Goal: Task Accomplishment & Management: Complete application form

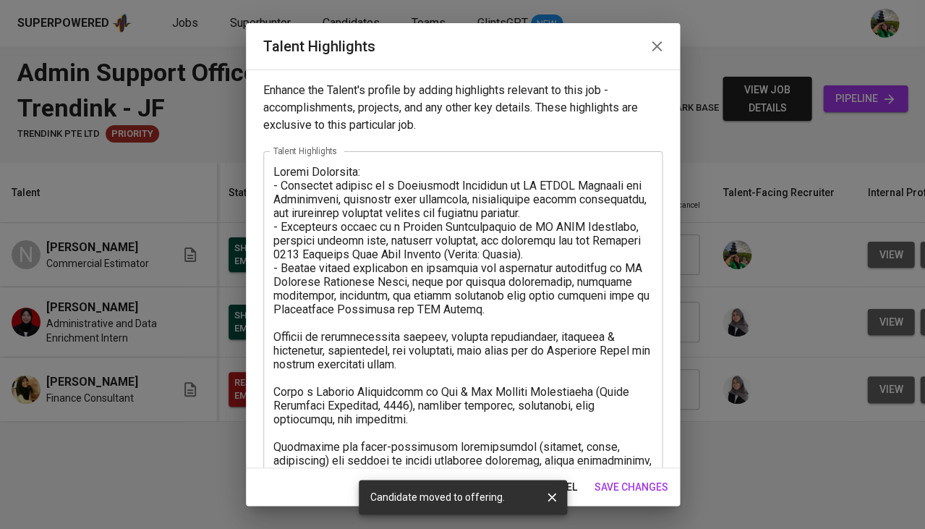
scroll to position [197, 0]
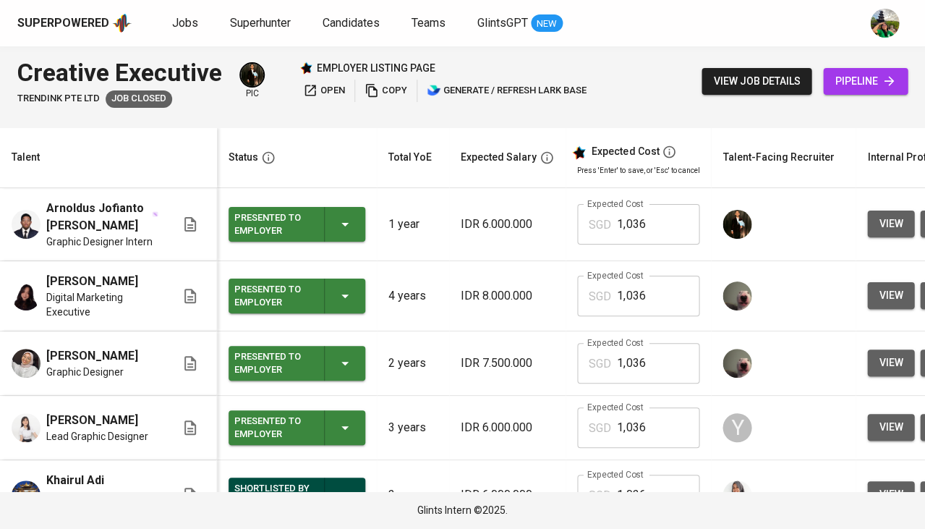
scroll to position [0, 134]
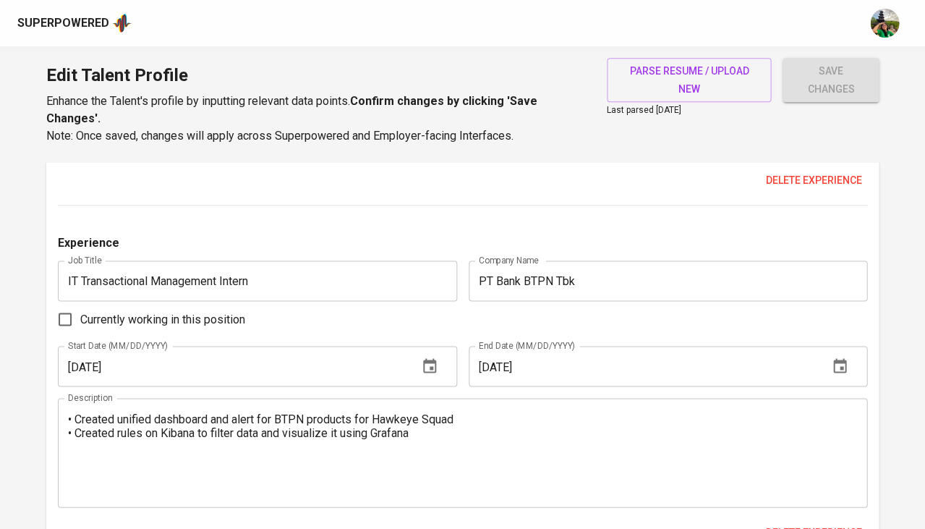
scroll to position [4062, 0]
click at [815, 522] on span "Delete experience" at bounding box center [813, 531] width 96 height 18
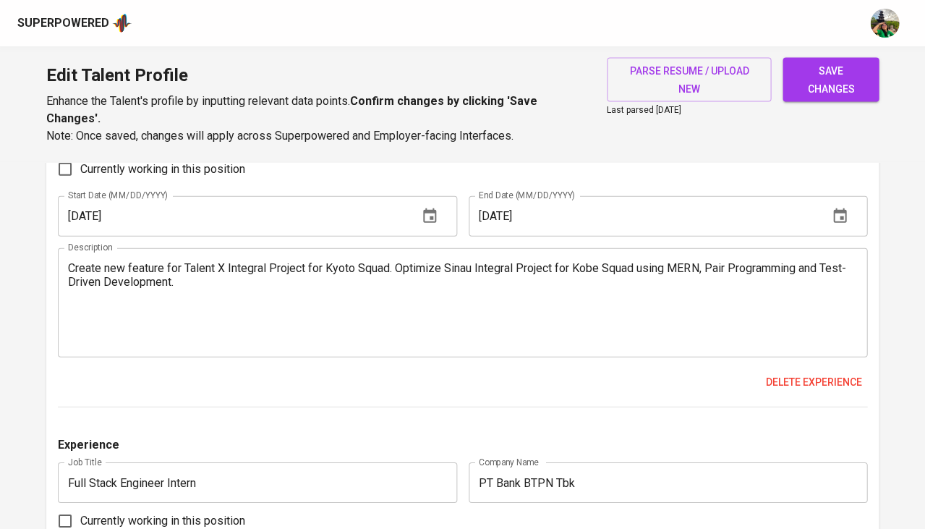
scroll to position [3150, 0]
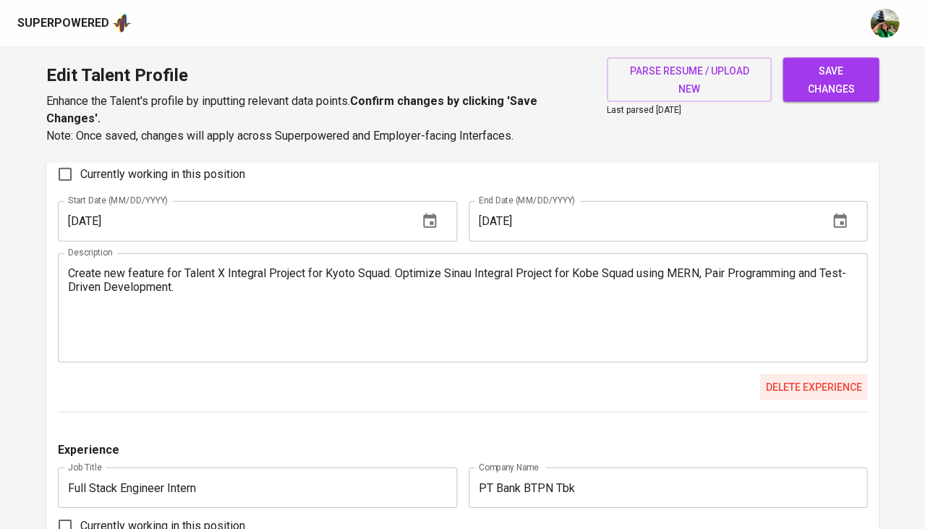
click at [803, 378] on span "Delete experience" at bounding box center [813, 387] width 96 height 18
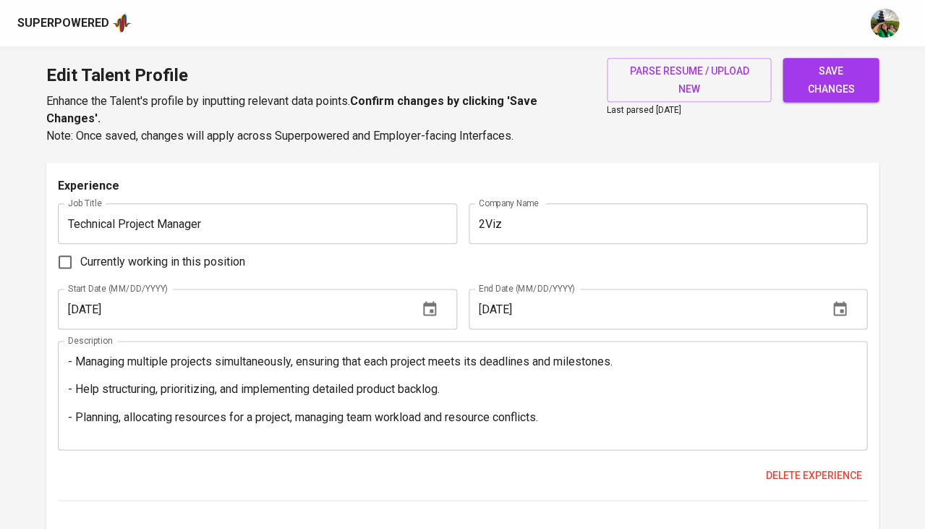
scroll to position [2713, 0]
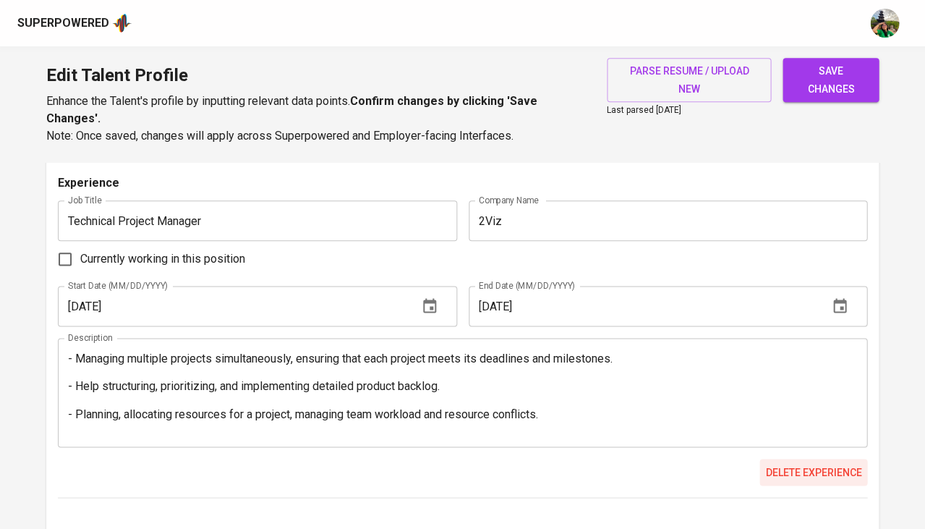
click at [799, 463] on span "Delete experience" at bounding box center [813, 472] width 96 height 18
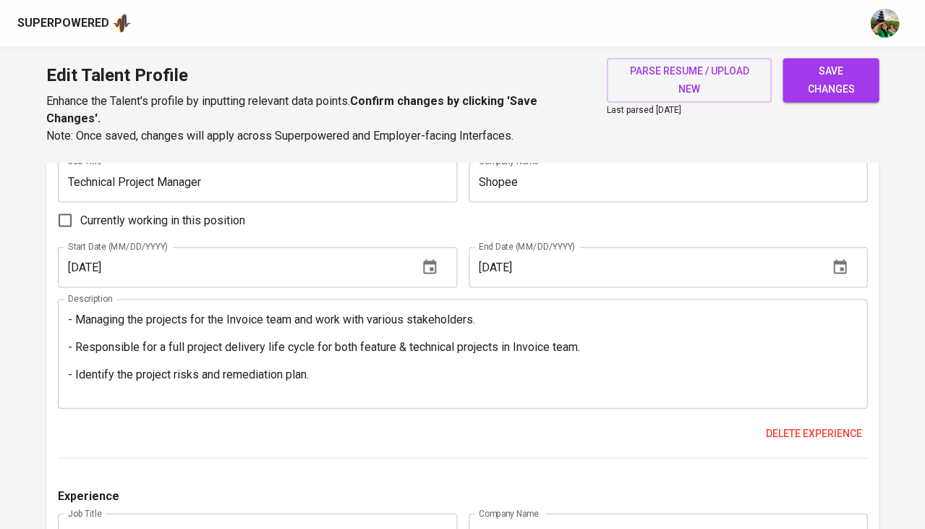
scroll to position [1681, 0]
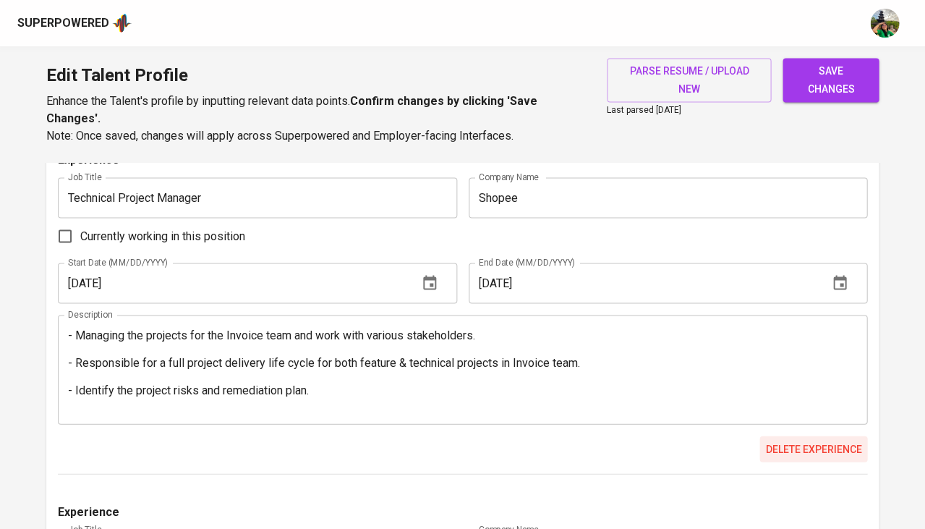
click at [803, 440] on span "Delete experience" at bounding box center [813, 449] width 96 height 18
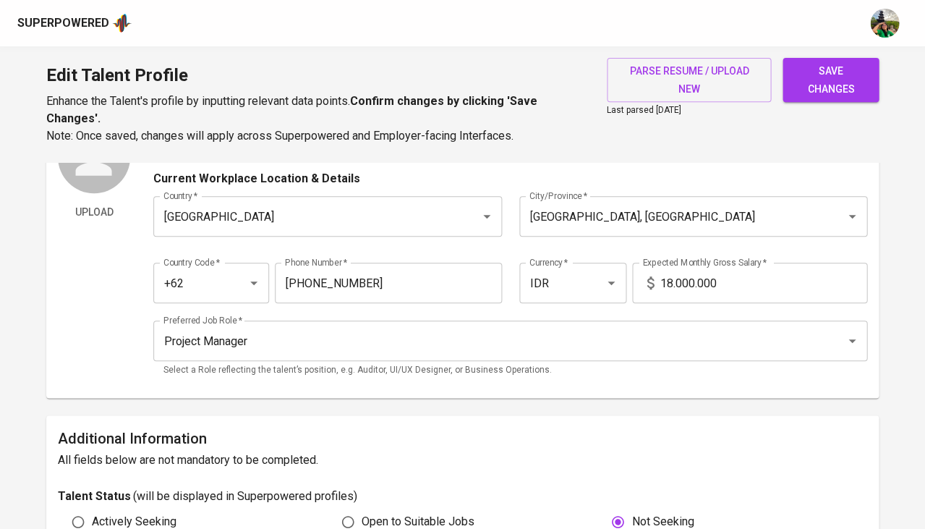
scroll to position [94, 0]
click at [666, 273] on input "18.000.000" at bounding box center [764, 282] width 208 height 41
click at [666, 278] on input "18.000.000" at bounding box center [764, 282] width 208 height 41
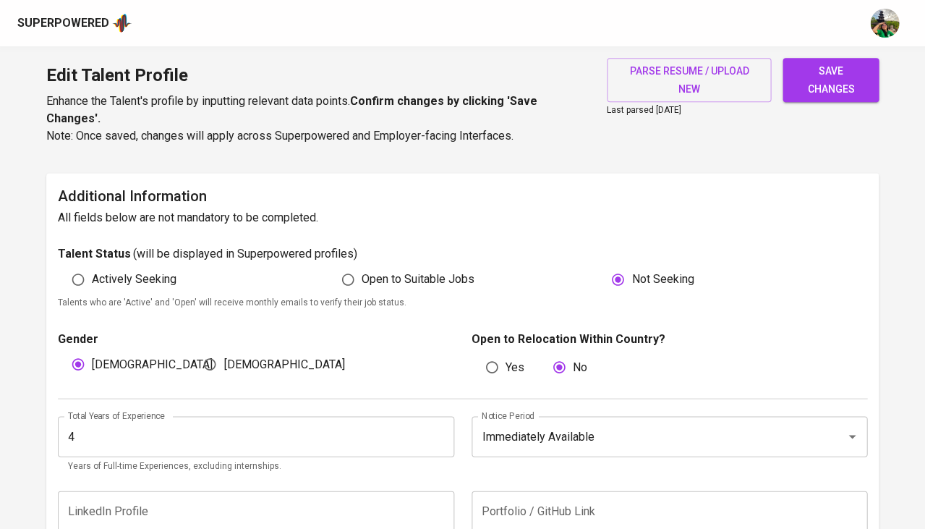
scroll to position [340, 0]
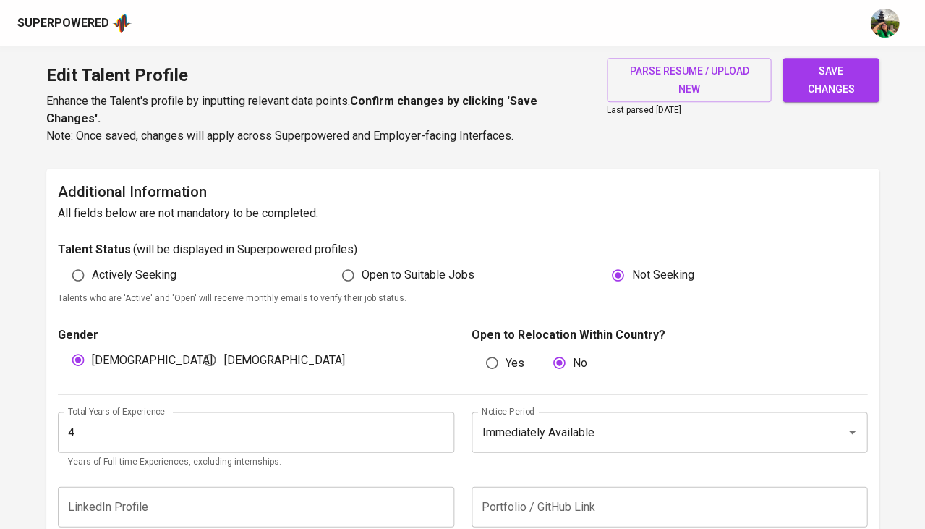
type input "20.000.000"
click at [156, 261] on label "Actively Seeking" at bounding box center [120, 274] width 112 height 27
click at [92, 261] on input "Actively Seeking" at bounding box center [77, 274] width 27 height 27
radio input "true"
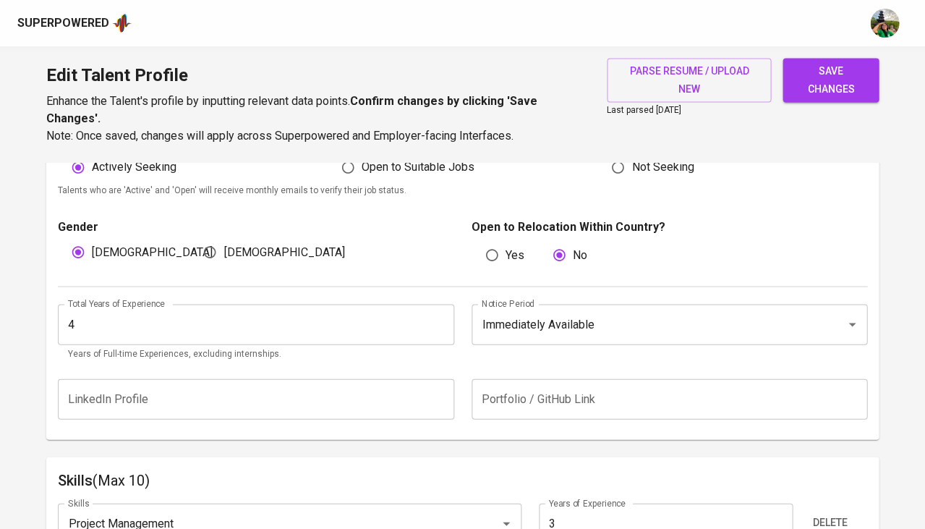
scroll to position [492, 0]
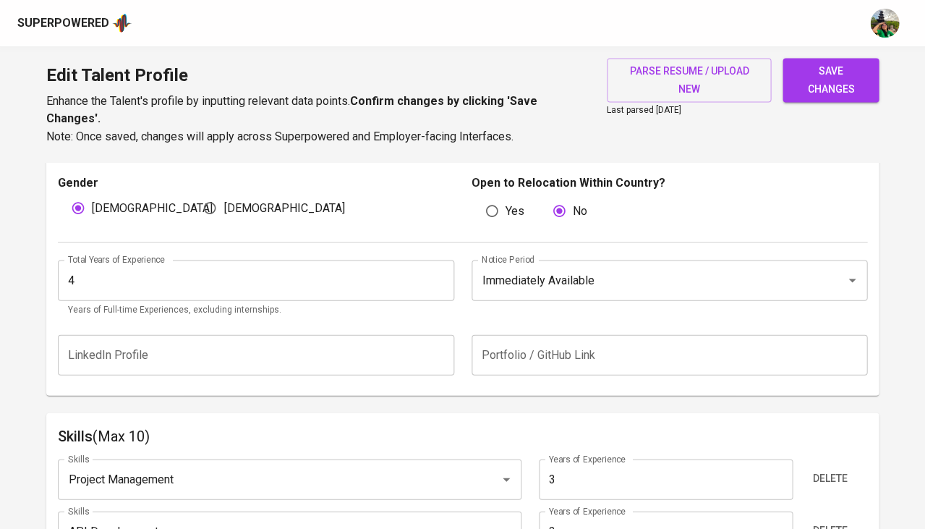
click at [284, 270] on input "4" at bounding box center [256, 280] width 396 height 41
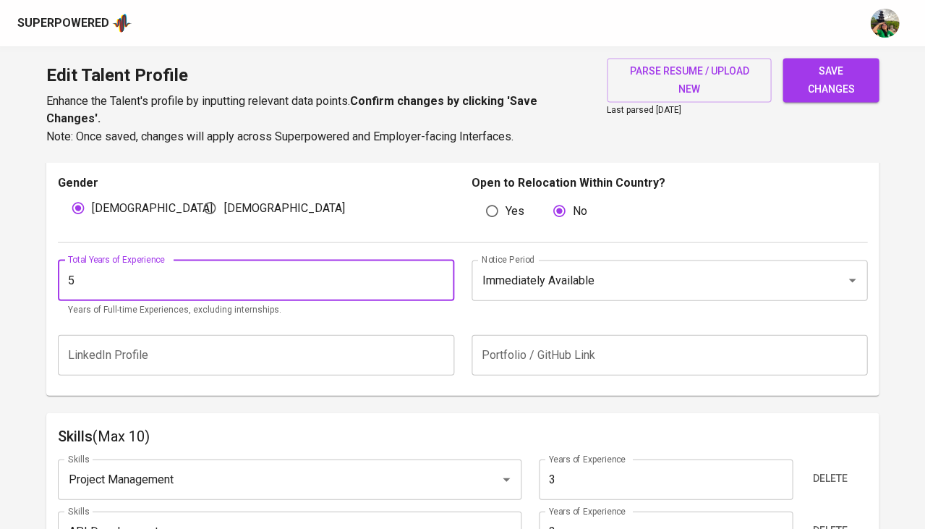
type input "5"
click at [381, 347] on input "text" at bounding box center [256, 354] width 396 height 41
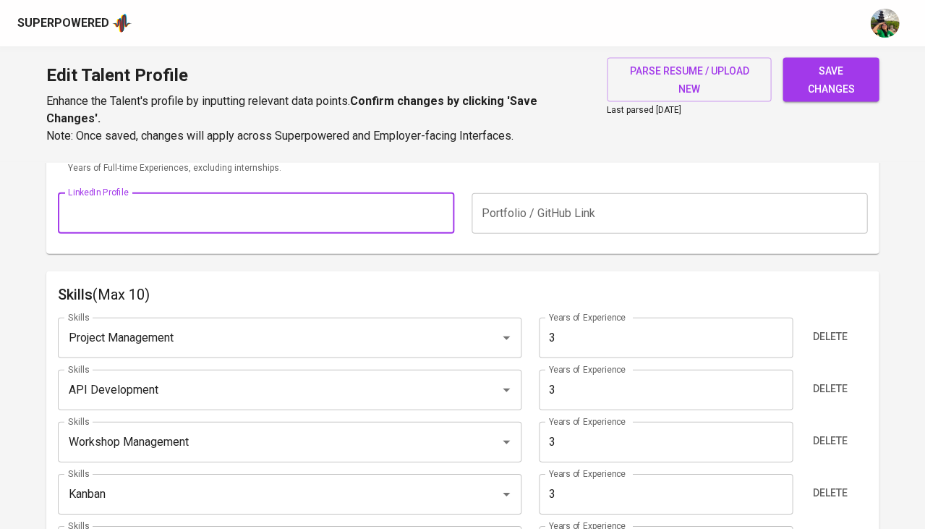
scroll to position [708, 0]
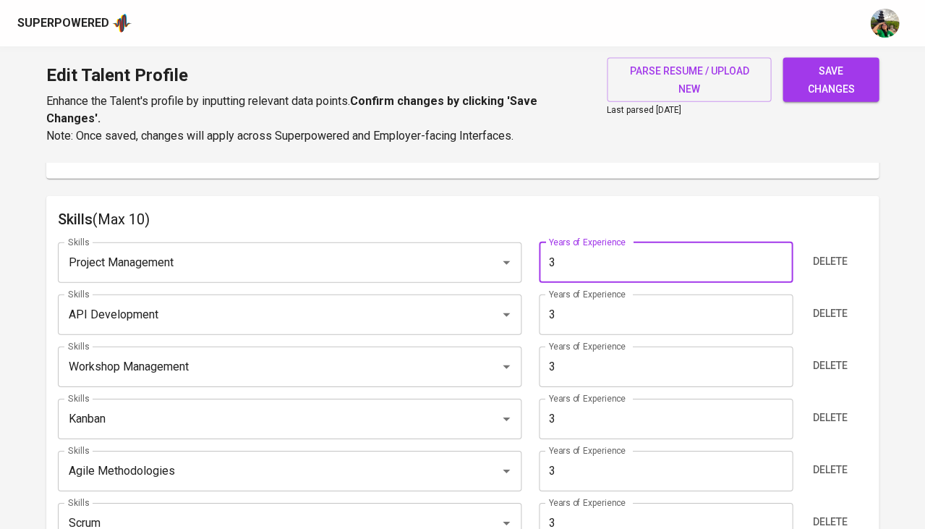
drag, startPoint x: 596, startPoint y: 249, endPoint x: 522, endPoint y: 259, distance: 75.2
click at [522, 259] on div "Skills Project Management Skills Years of Experience 3 Years of Experience Dele…" at bounding box center [462, 262] width 809 height 41
type input "5"
click at [522, 259] on div "Skills Project Management Skills" at bounding box center [294, 262] width 472 height 41
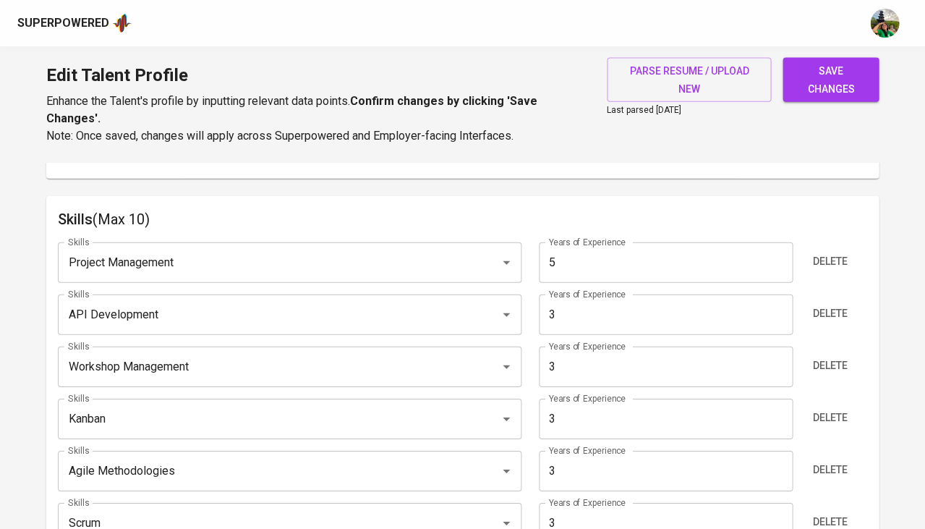
click at [608, 263] on input "5" at bounding box center [666, 262] width 254 height 41
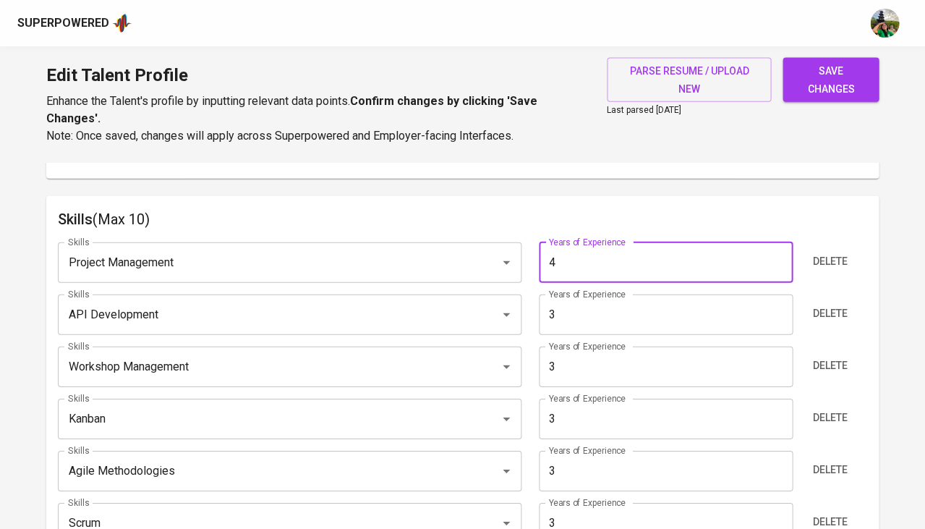
type input "4"
click at [590, 303] on input "3" at bounding box center [666, 314] width 254 height 41
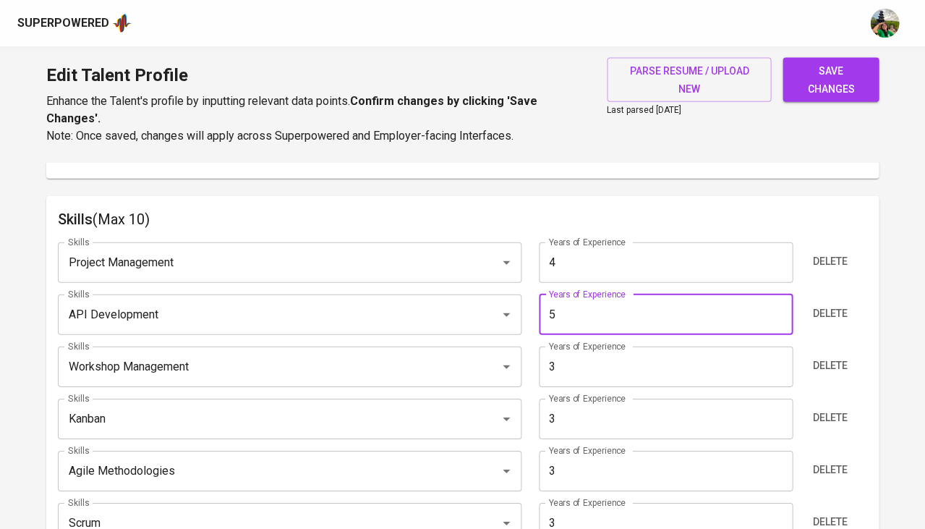
type input "5"
click at [575, 357] on input "3" at bounding box center [666, 367] width 254 height 41
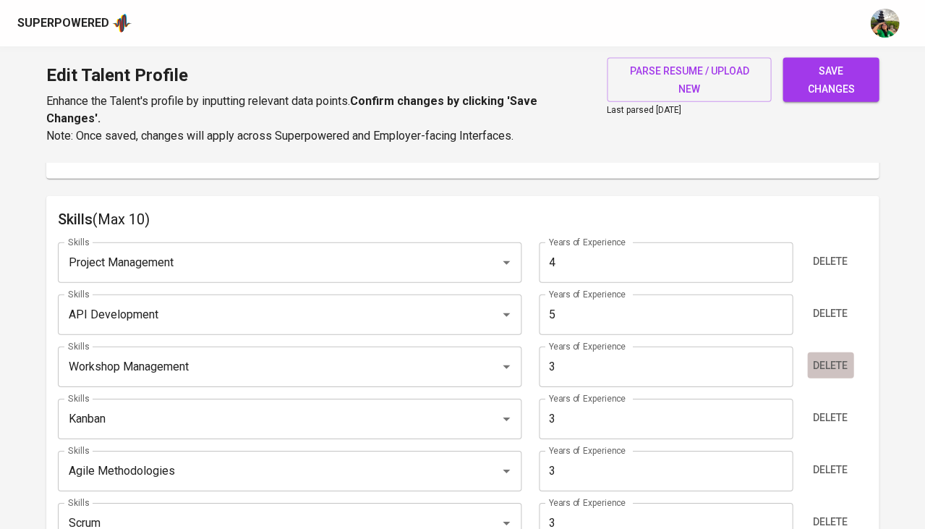
click at [829, 357] on span "Delete" at bounding box center [830, 366] width 35 height 18
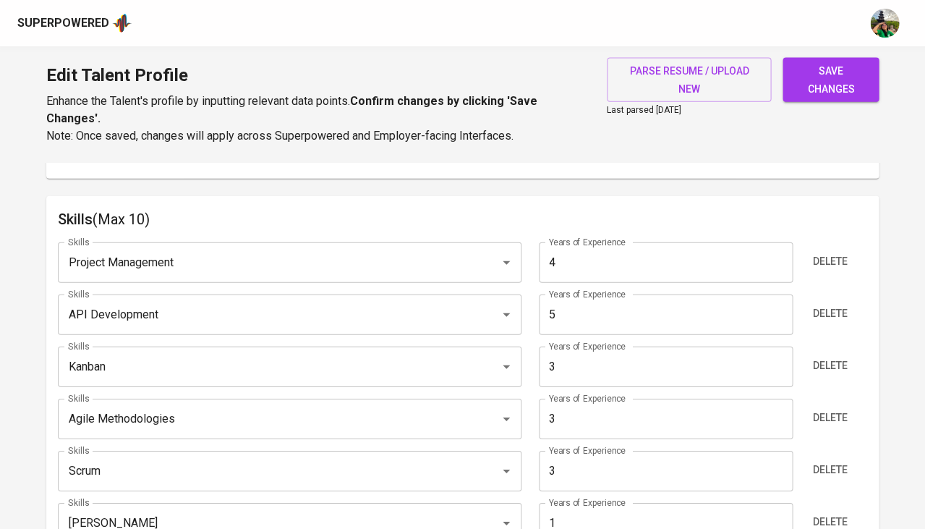
click at [600, 347] on input "3" at bounding box center [666, 367] width 254 height 41
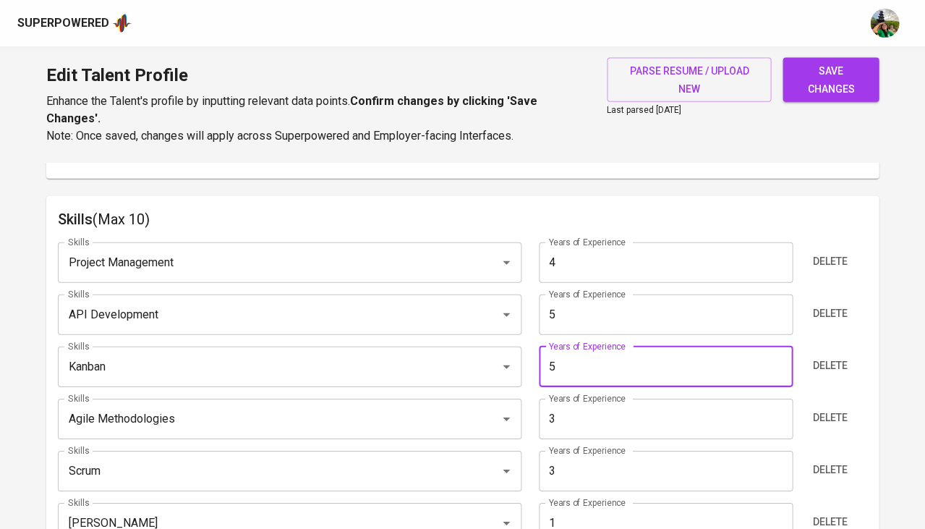
type input "5"
click at [589, 405] on input "3" at bounding box center [666, 419] width 254 height 41
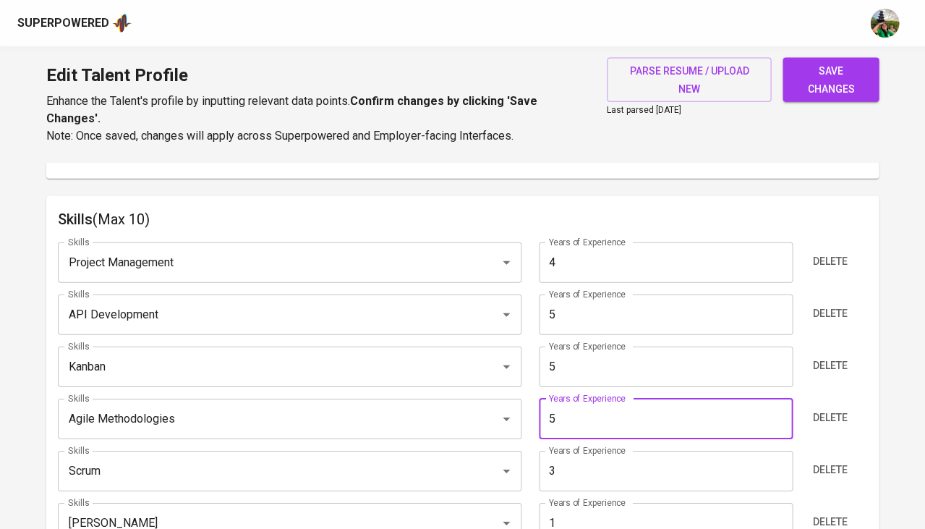
type input "5"
click at [585, 458] on input "3" at bounding box center [666, 471] width 254 height 41
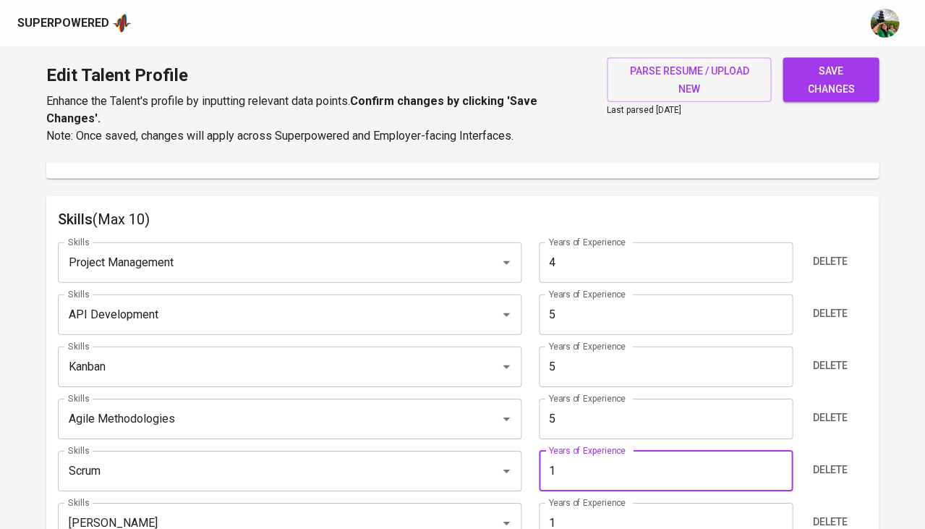
type input "0"
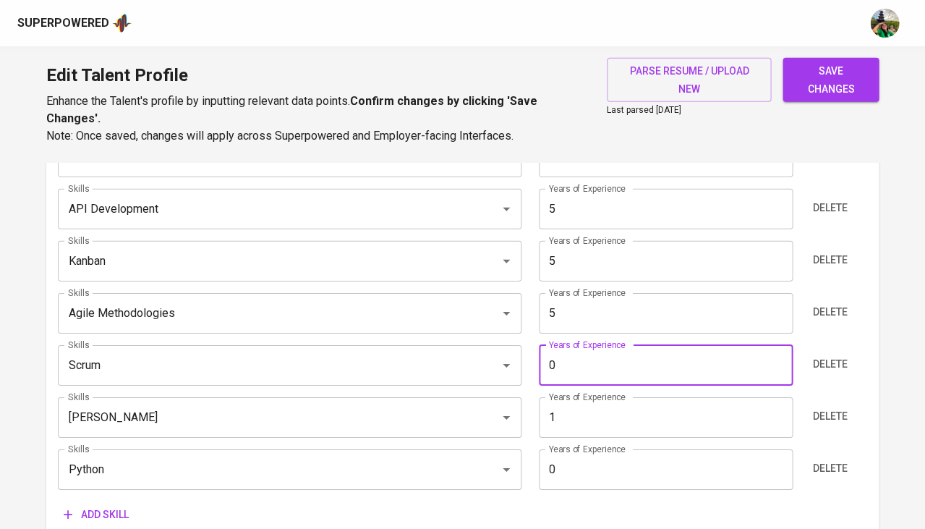
scroll to position [815, 0]
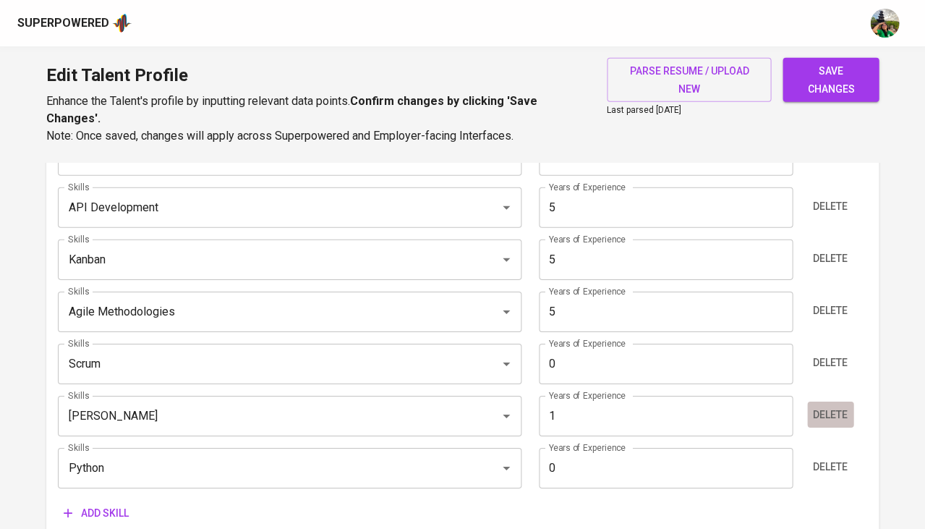
click at [820, 406] on span "Delete" at bounding box center [830, 415] width 35 height 18
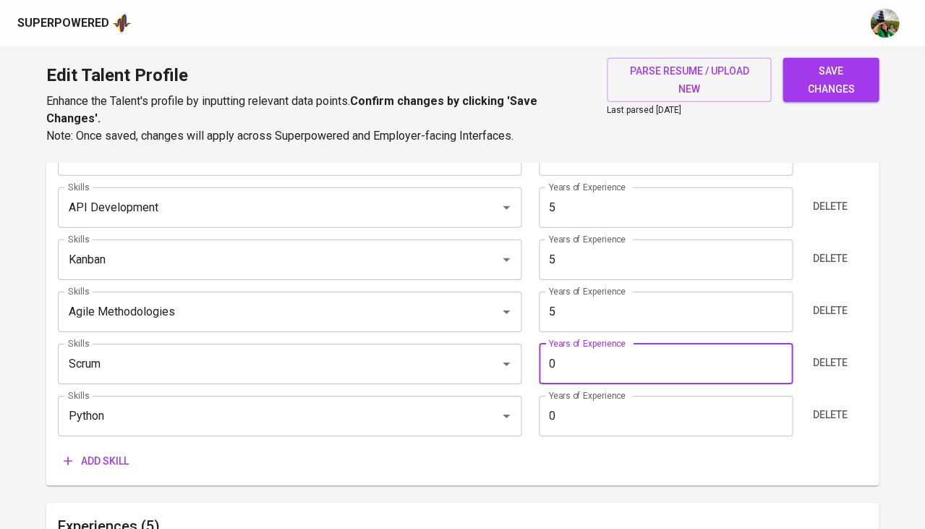
click at [608, 353] on input "0" at bounding box center [666, 364] width 254 height 41
type input "5"
click at [684, 409] on input "0" at bounding box center [666, 416] width 254 height 41
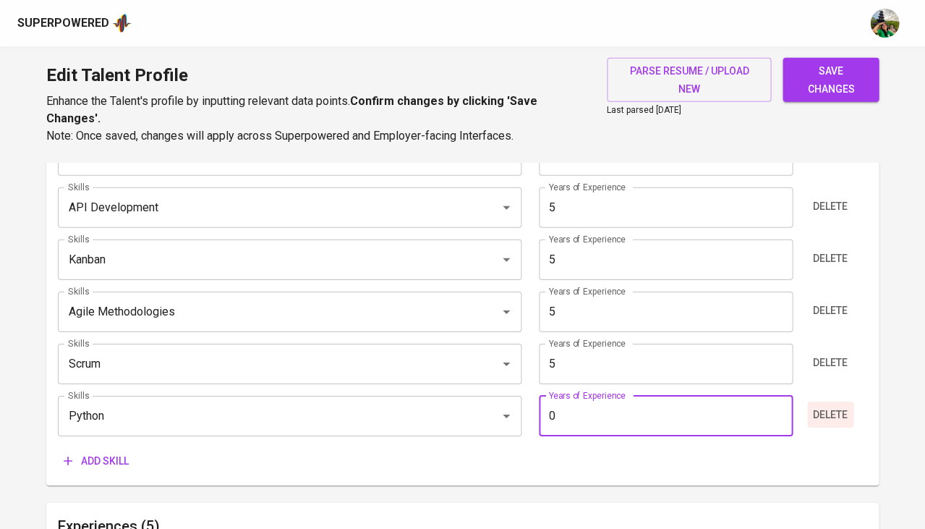
click at [824, 406] on span "Delete" at bounding box center [830, 415] width 35 height 18
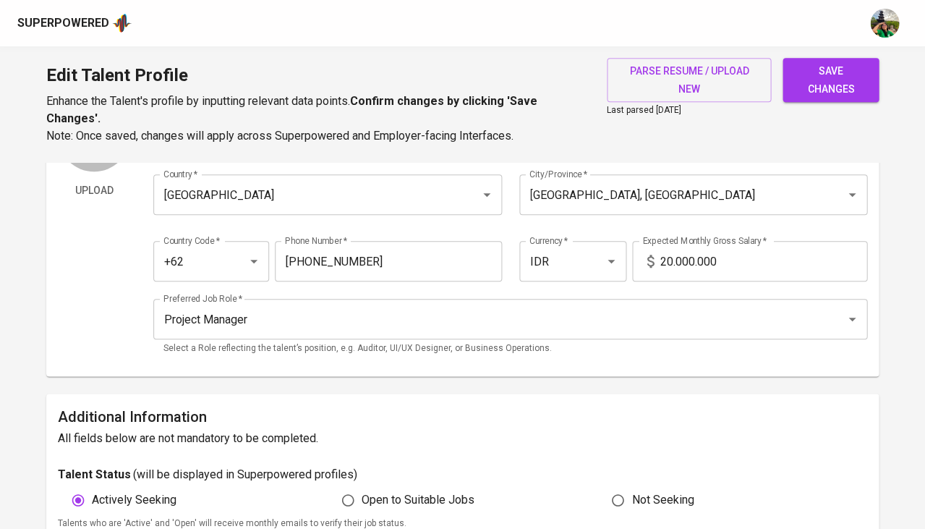
scroll to position [109, 0]
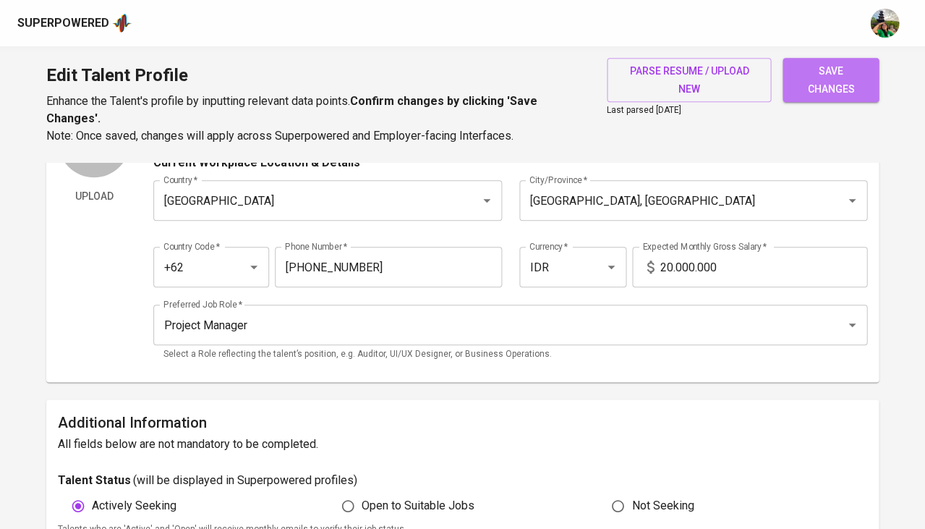
click at [799, 88] on span "save changes" at bounding box center [830, 79] width 73 height 35
type input "Scrum"
type input "5"
type input "Agile Methodologies"
type input "API Development"
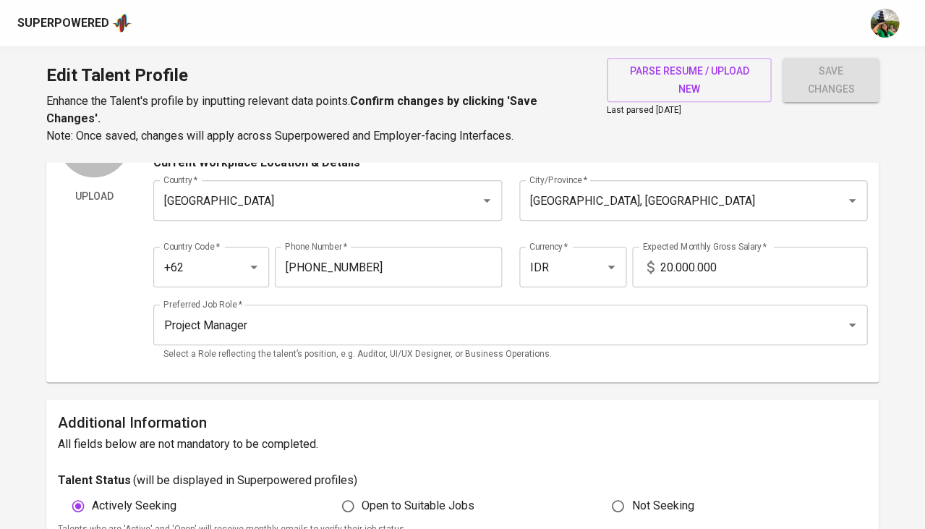
type input "Project Management"
type input "4"
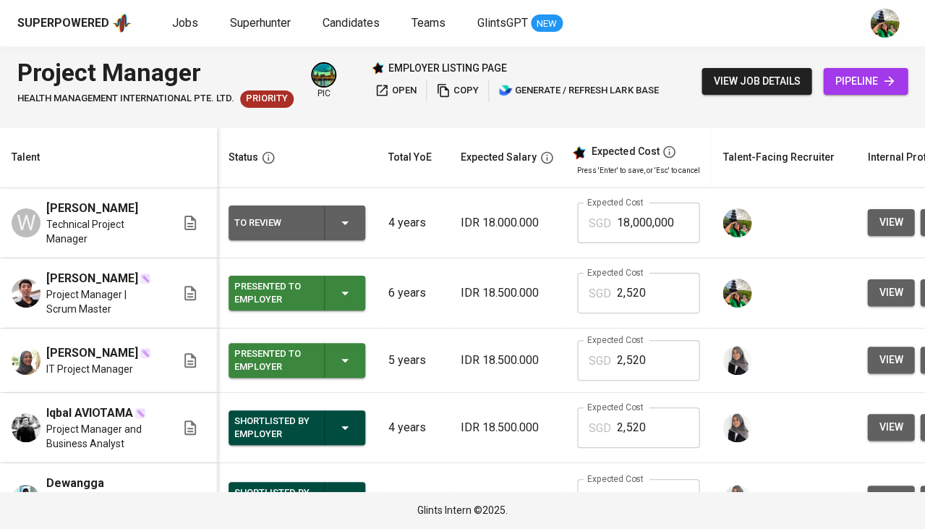
scroll to position [0, 213]
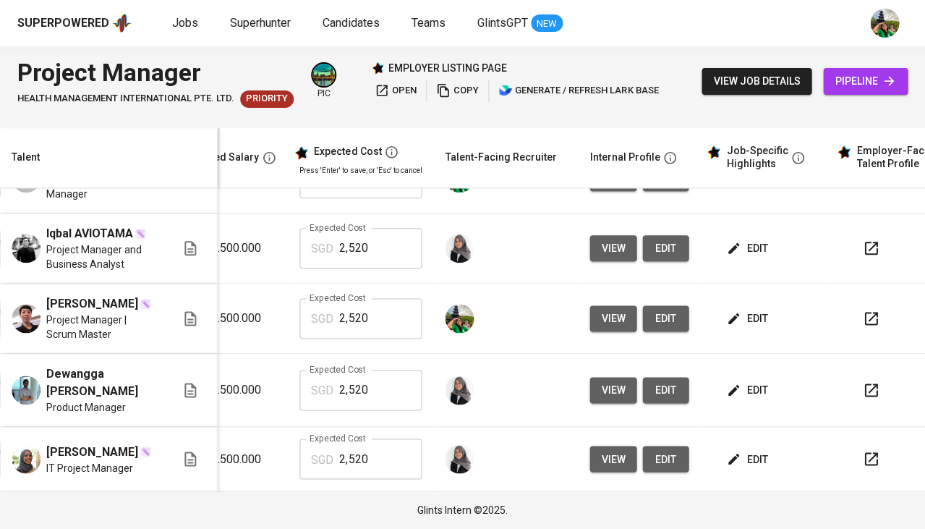
click at [739, 385] on span "edit" at bounding box center [748, 390] width 38 height 18
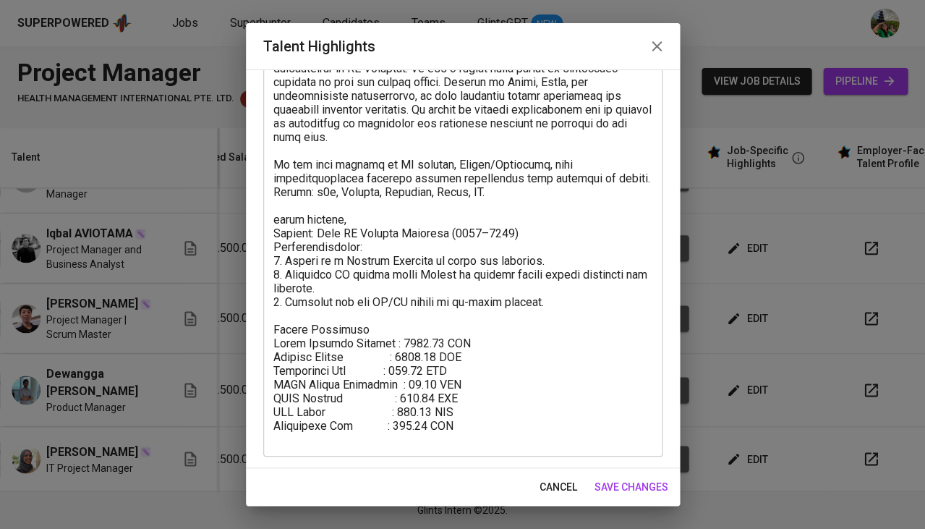
click at [574, 490] on span "cancel" at bounding box center [559, 487] width 38 height 18
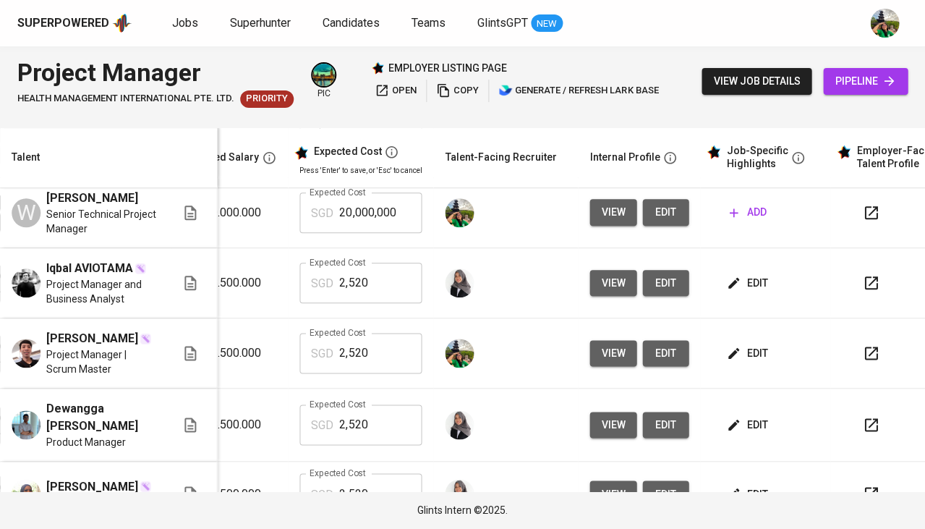
scroll to position [286, 278]
click at [744, 221] on span "add" at bounding box center [747, 212] width 37 height 18
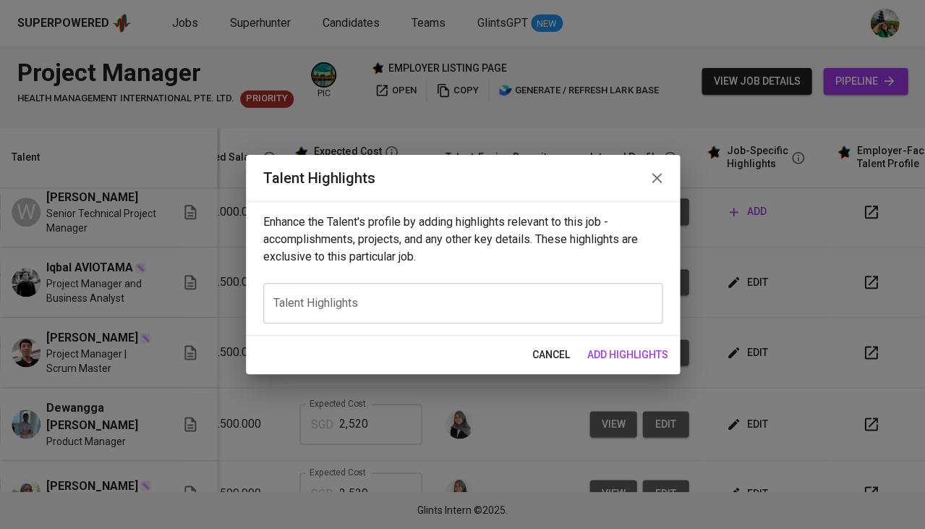
click at [425, 297] on textarea at bounding box center [462, 304] width 379 height 14
paste textarea "Career Highlights Over 4.5 years of professional experience in IT project manag…"
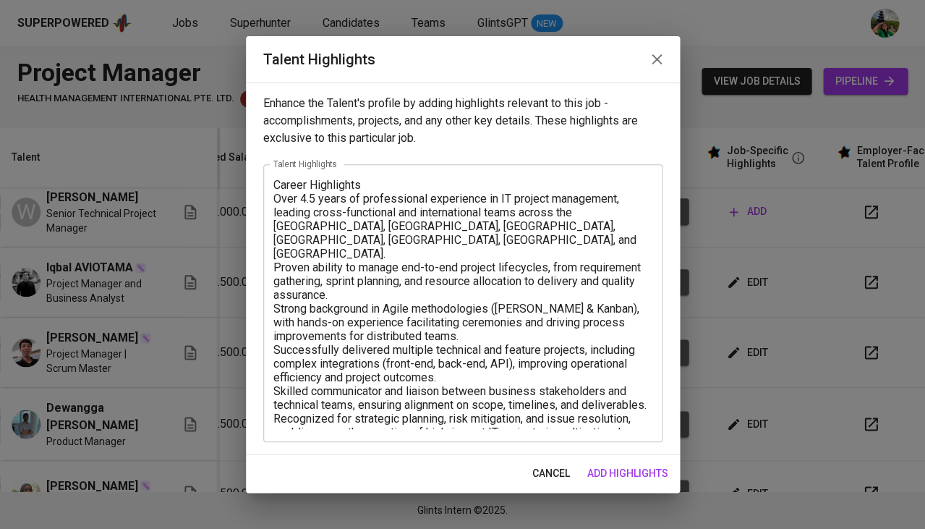
click at [271, 198] on div "Career Highlights Over 4.5 years of professional experience in IT project manag…" at bounding box center [462, 303] width 399 height 278
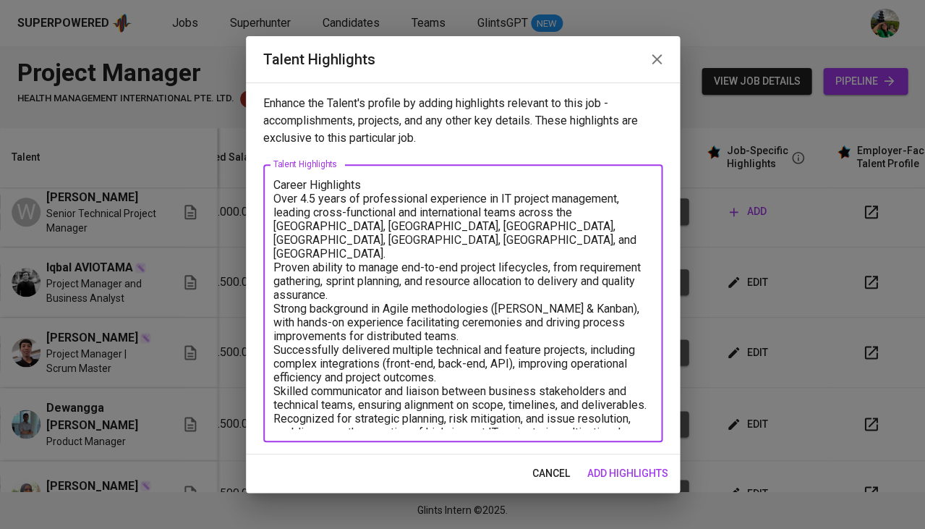
click at [275, 195] on textarea "Career Highlights Over 4.5 years of professional experience in IT project manag…" at bounding box center [462, 303] width 379 height 251
click at [275, 234] on textarea "Career Highlights - Over 4.5 years of professional experience in IT project man…" at bounding box center [462, 303] width 379 height 251
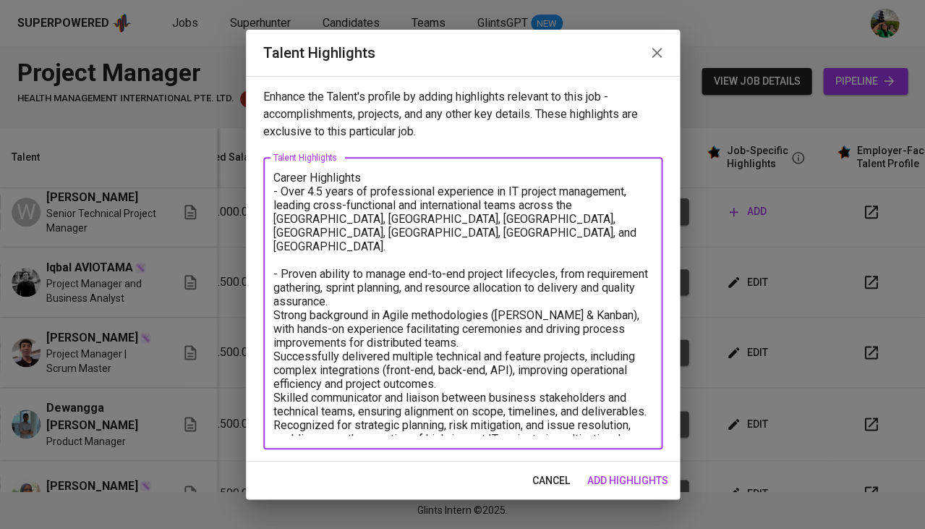
click at [273, 281] on textarea "Career Highlights - Over 4.5 years of professional experience in IT project man…" at bounding box center [462, 303] width 379 height 265
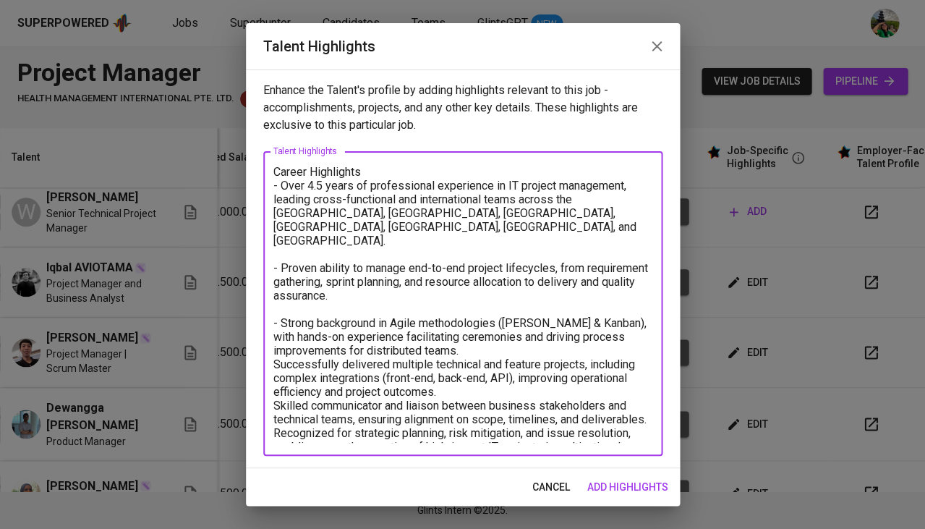
click at [273, 332] on textarea "Career Highlights - Over 4.5 years of professional experience in IT project man…" at bounding box center [462, 304] width 379 height 278
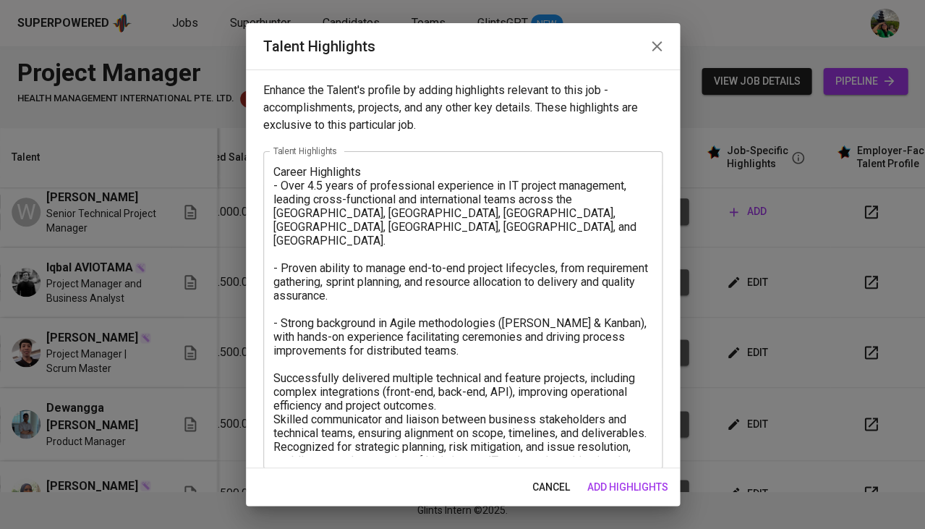
click at [271, 382] on div "Career Highlights - Over 4.5 years of professional experience in IT project man…" at bounding box center [462, 310] width 399 height 318
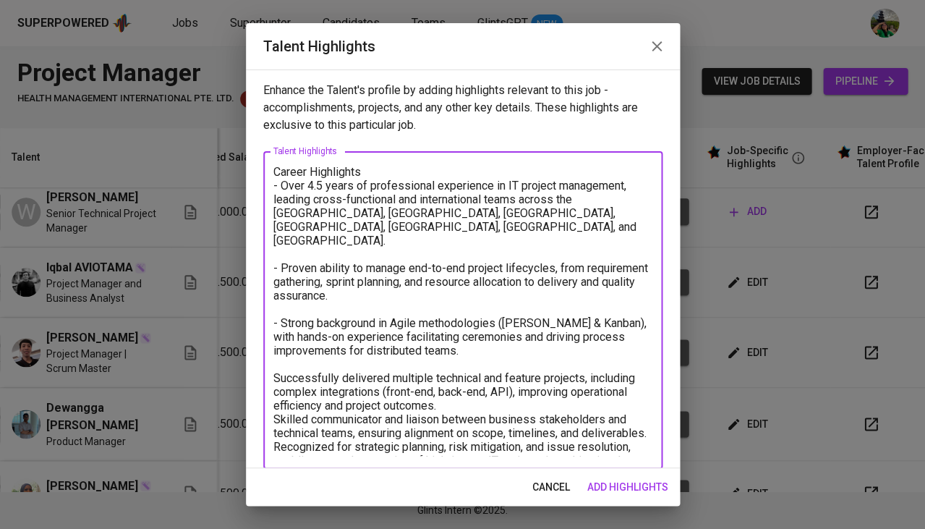
click at [275, 382] on textarea "Career Highlights - Over 4.5 years of professional experience in IT project man…" at bounding box center [462, 310] width 379 height 291
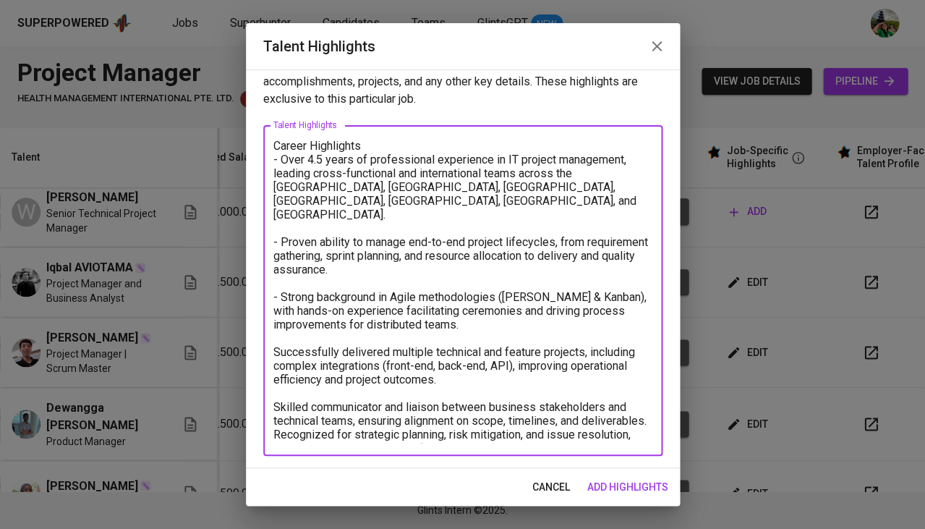
scroll to position [25, 0]
click at [275, 409] on textarea "Career Highlights - Over 4.5 years of professional experience in IT project man…" at bounding box center [462, 292] width 379 height 304
drag, startPoint x: 352, startPoint y: 436, endPoint x: 272, endPoint y: 407, distance: 84.9
click at [273, 407] on textarea "Career Highlights - Over 4.5 years of professional experience in IT project man…" at bounding box center [462, 292] width 379 height 304
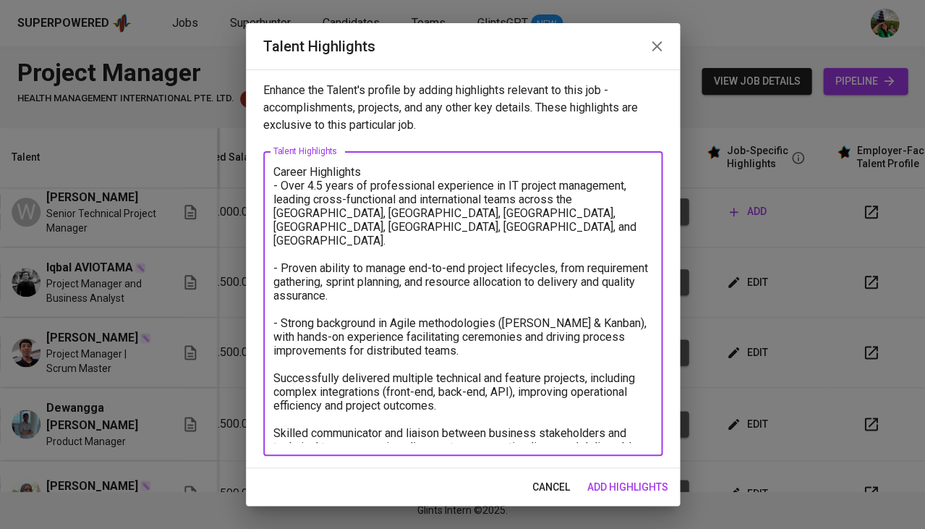
scroll to position [0, 0]
drag, startPoint x: 264, startPoint y: 198, endPoint x: 260, endPoint y: 181, distance: 17.7
click at [260, 181] on div "Enhance the Talent's profile by adding highlights relevant to this job - accomp…" at bounding box center [463, 268] width 434 height 399
paste textarea "Career Highlights Over 4.5 years of professional experience in IT project manag…"
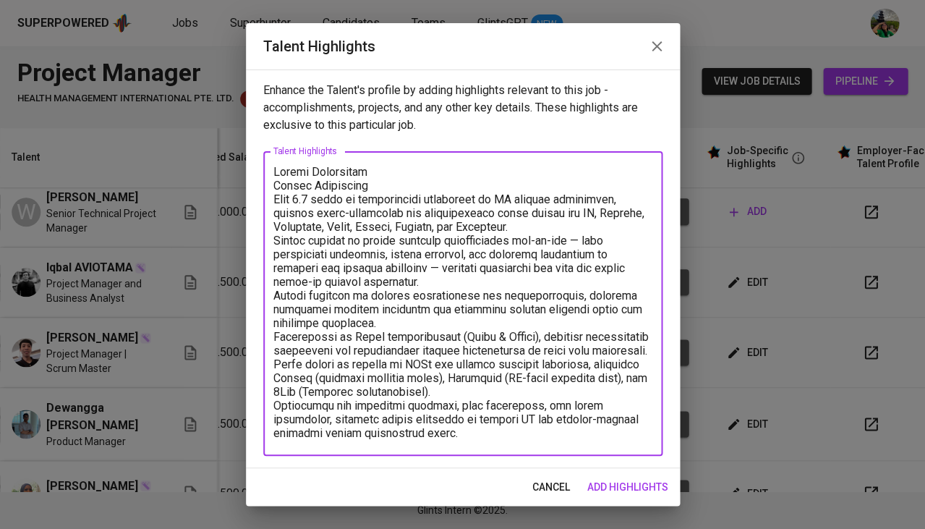
drag, startPoint x: 388, startPoint y: 167, endPoint x: 239, endPoint y: 167, distance: 149.0
click at [239, 167] on div "Talent Highlights Enhance the Talent's profile by adding highlights relevant to…" at bounding box center [462, 264] width 925 height 529
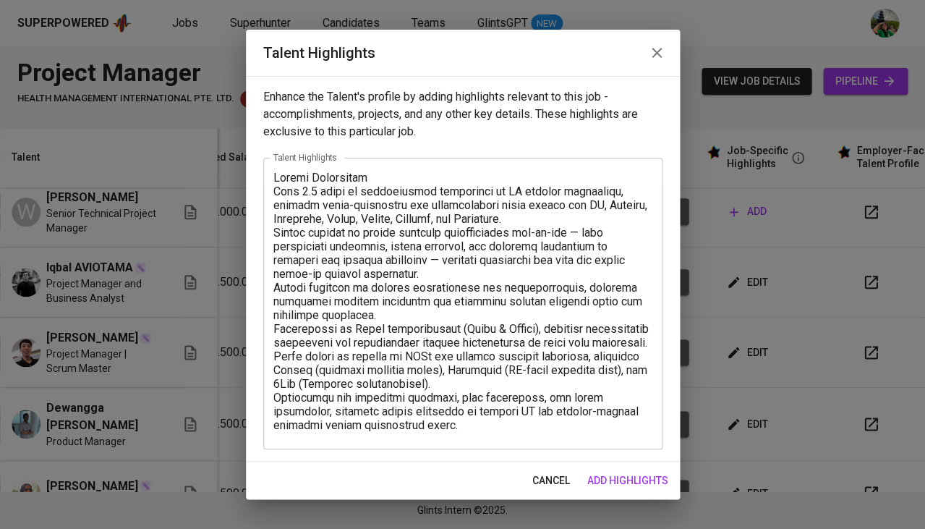
click at [271, 194] on div "x Talent Highlights" at bounding box center [462, 304] width 399 height 292
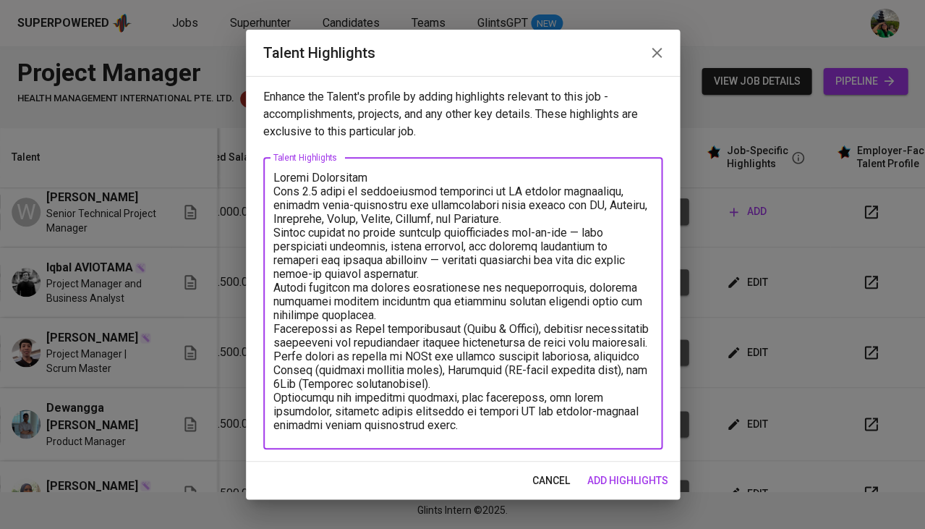
click at [276, 188] on textarea at bounding box center [462, 303] width 379 height 265
click at [277, 229] on textarea at bounding box center [462, 303] width 379 height 265
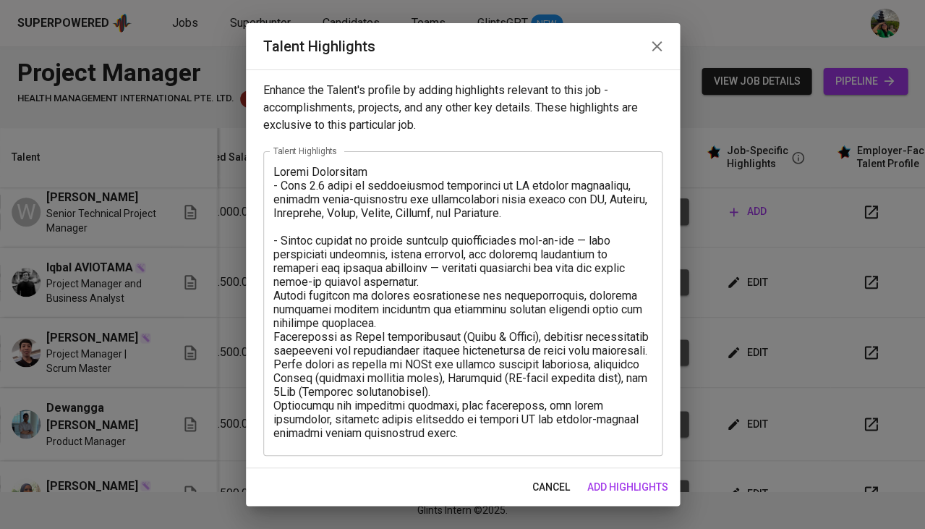
click at [270, 292] on div "x Talent Highlights" at bounding box center [462, 303] width 399 height 305
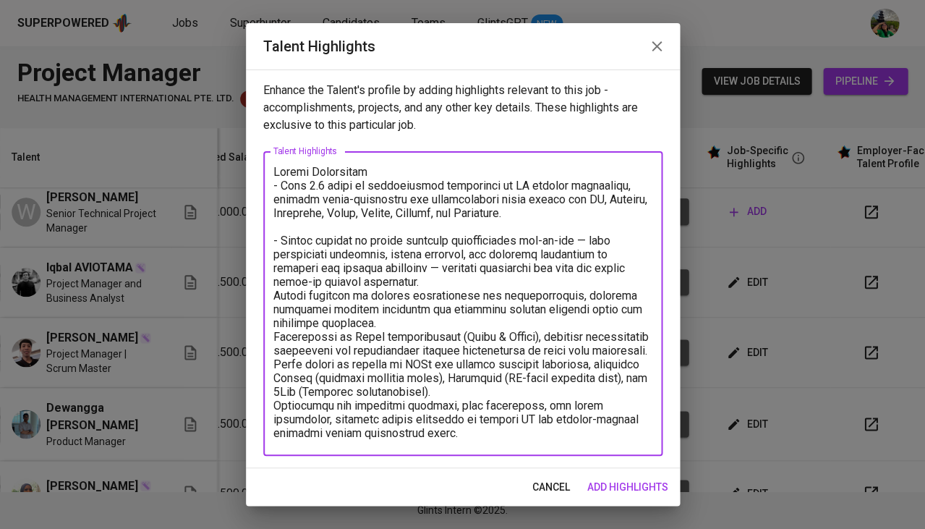
click at [275, 292] on textarea at bounding box center [462, 304] width 379 height 278
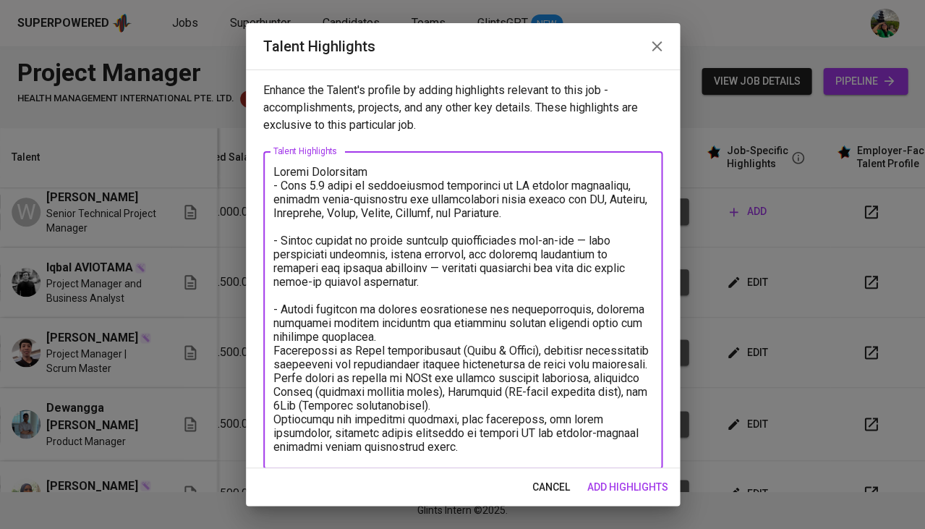
click at [274, 339] on textarea at bounding box center [462, 310] width 379 height 291
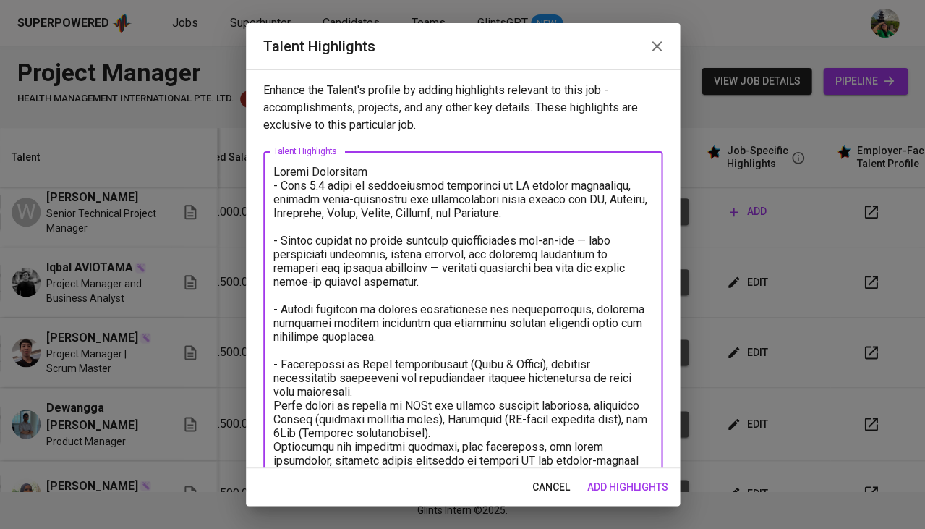
click at [275, 394] on textarea at bounding box center [462, 317] width 379 height 304
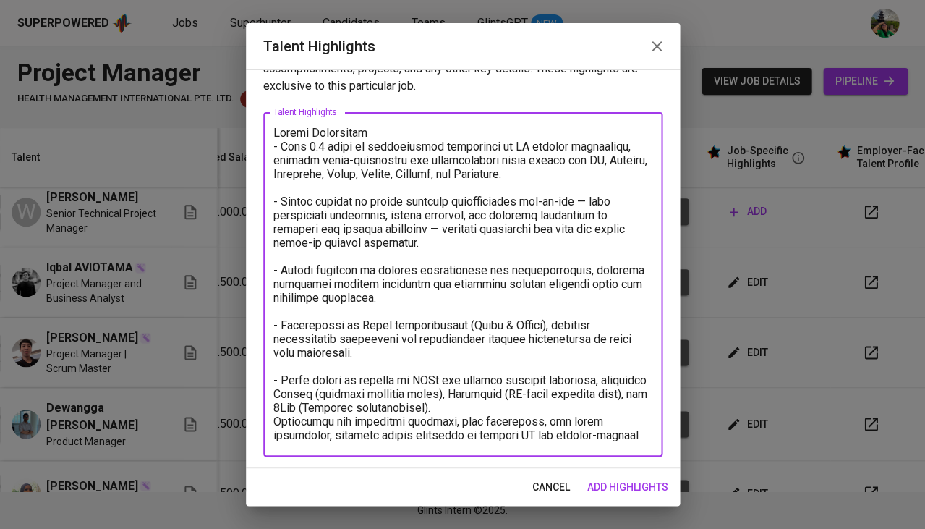
scroll to position [38, 0]
drag, startPoint x: 276, startPoint y: 406, endPoint x: 422, endPoint y: 432, distance: 149.1
click at [422, 432] on textarea at bounding box center [462, 286] width 379 height 318
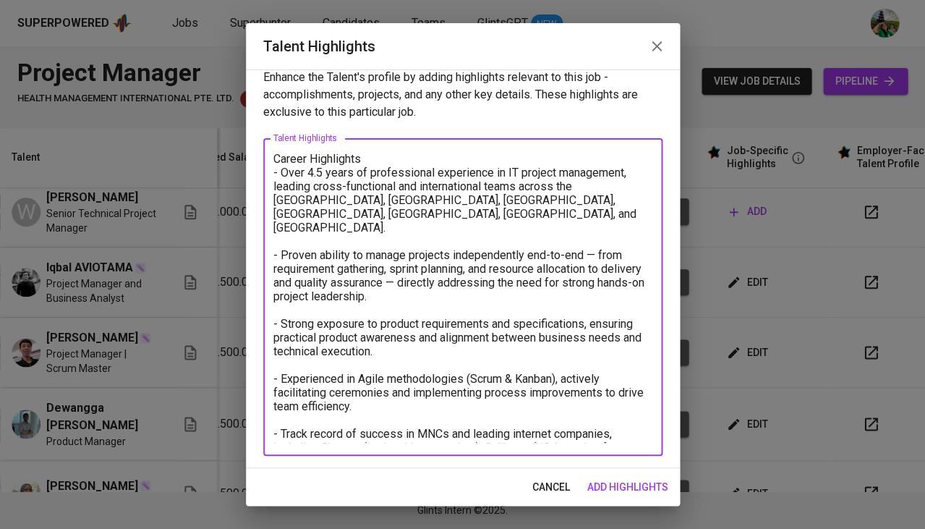
scroll to position [12, 0]
type textarea "Career Highlights - Over 4.5 years of professional experience in IT project man…"
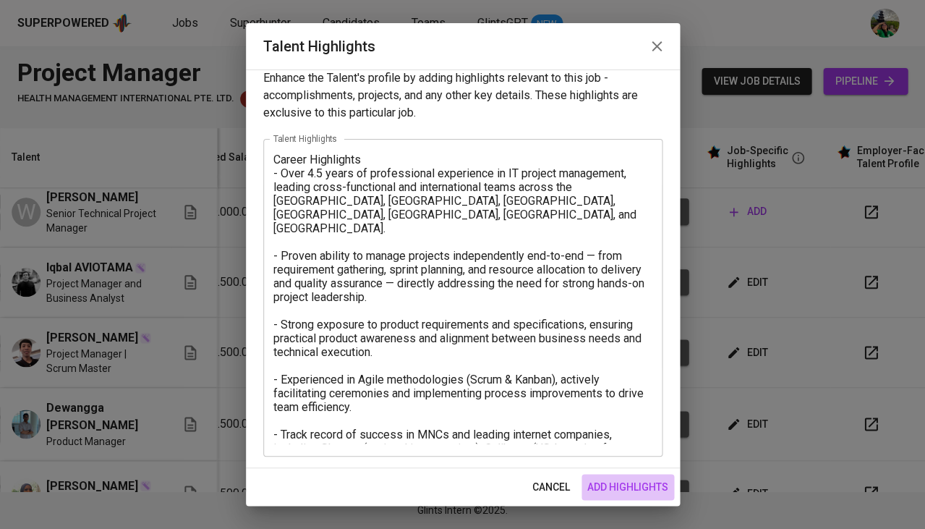
click at [634, 480] on span "add highlights" at bounding box center [627, 487] width 81 height 18
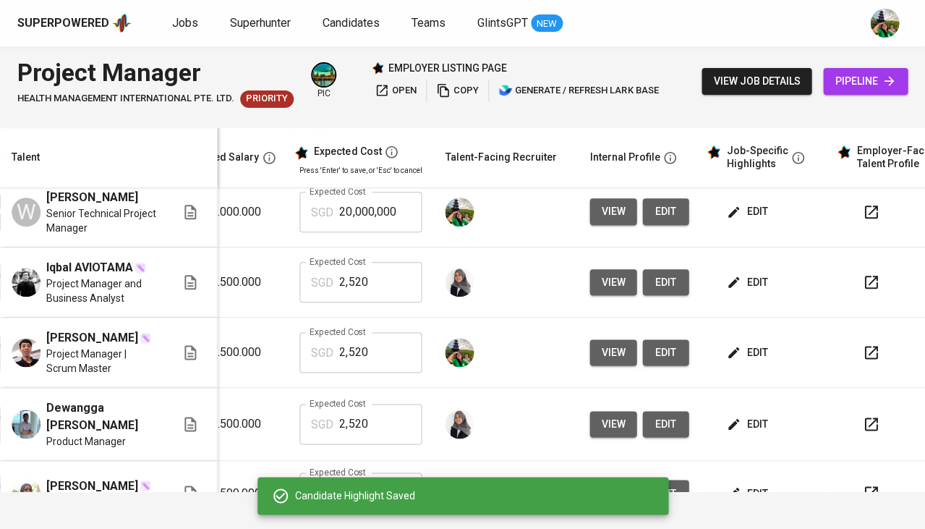
click at [742, 292] on span "edit" at bounding box center [748, 282] width 38 height 18
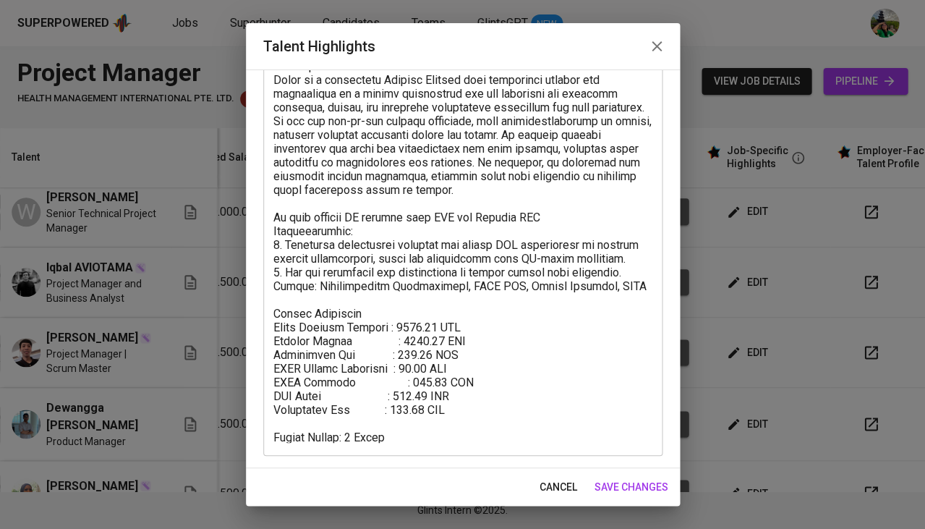
scroll to position [105, 0]
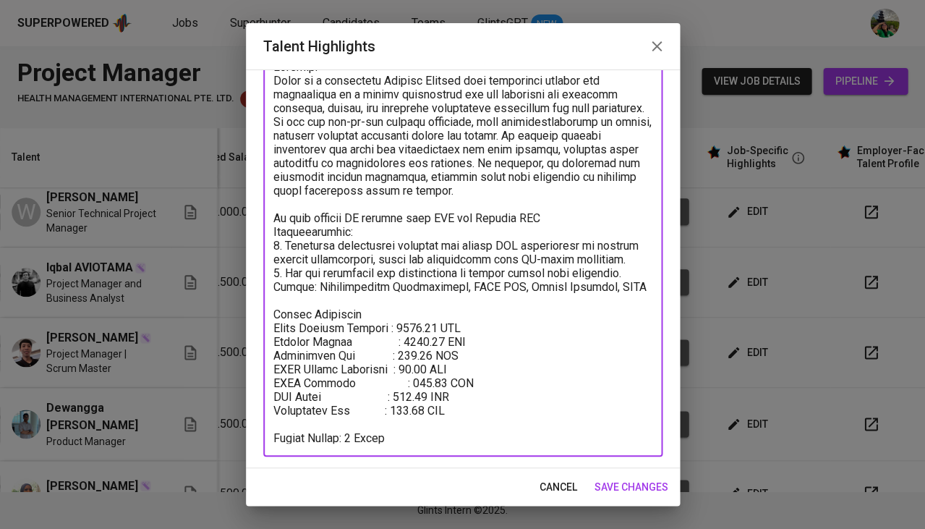
drag, startPoint x: 430, startPoint y: 438, endPoint x: 251, endPoint y: 303, distance: 224.3
click at [251, 303] on div "Enhance the Talent's profile by adding highlights relevant to this job - accomp…" at bounding box center [463, 268] width 434 height 399
click at [560, 478] on span "cancel" at bounding box center [559, 487] width 38 height 18
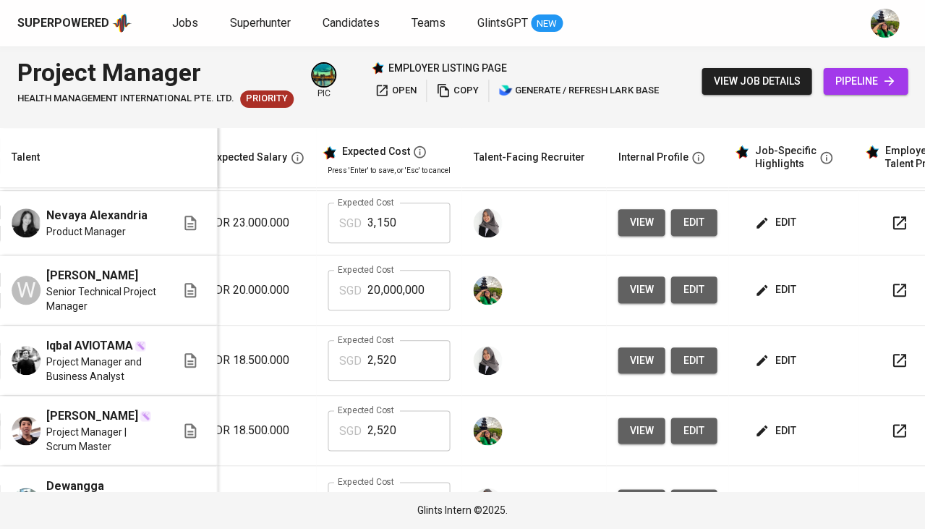
scroll to position [208, 252]
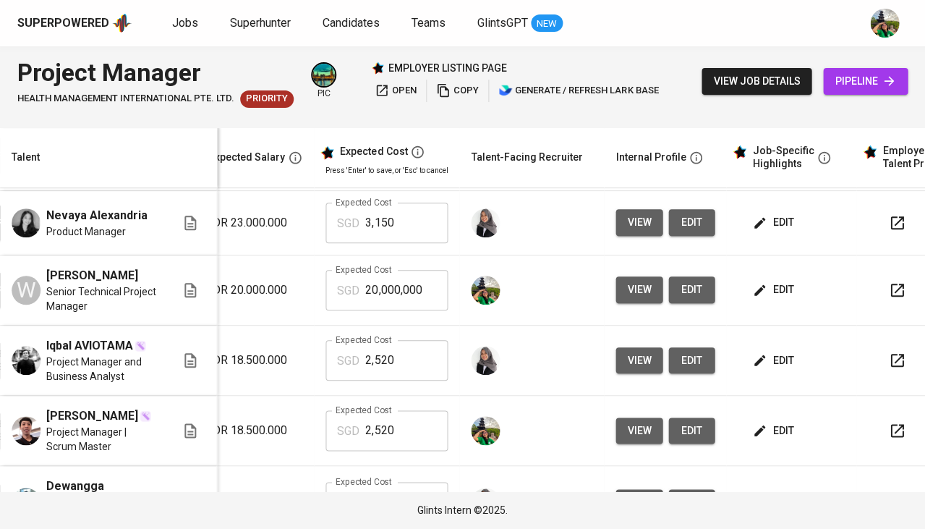
click at [768, 299] on span "edit" at bounding box center [774, 290] width 38 height 18
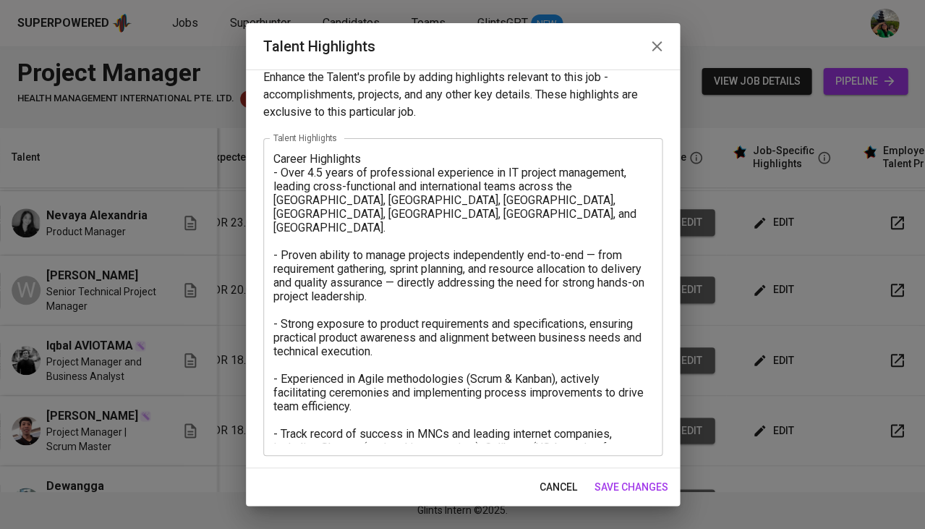
scroll to position [12, 0]
click at [486, 428] on textarea "Career Highlights - Over 4.5 years of professional experience in IT project man…" at bounding box center [462, 298] width 379 height 291
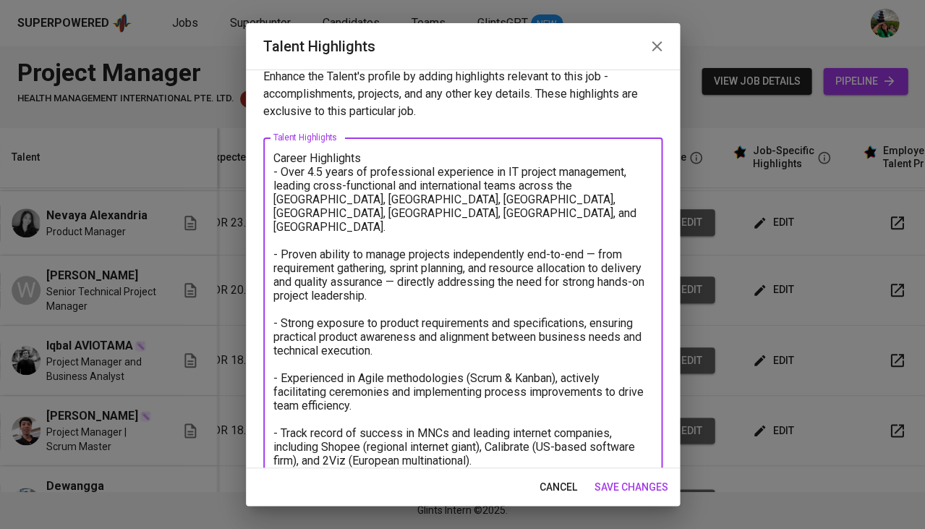
paste textarea "Salary Breakdown Total Monthly Package : 2520.44 SGD Monthly Salary : 1850.00 S…"
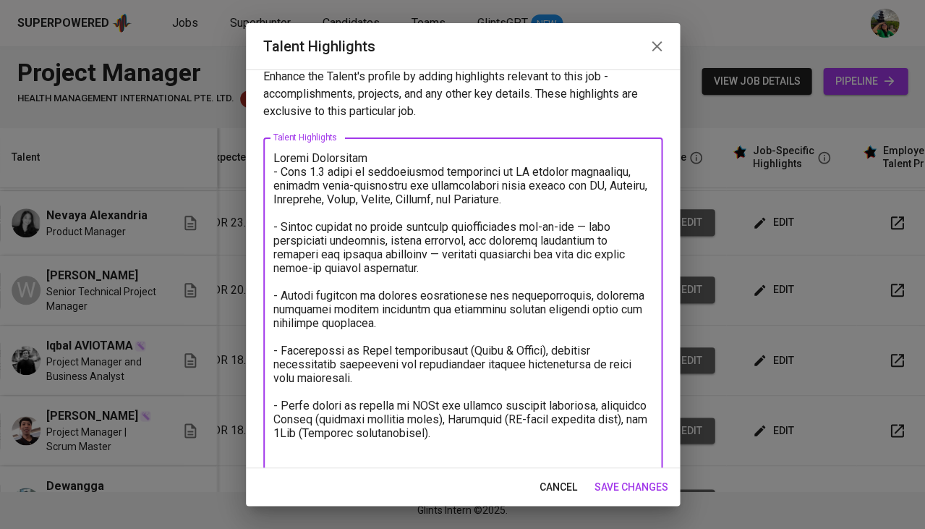
scroll to position [171, 0]
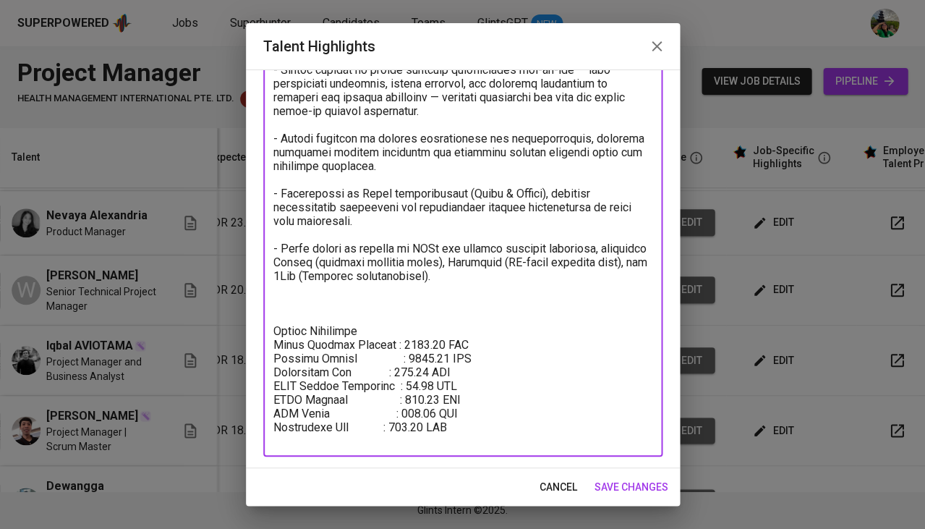
drag, startPoint x: 383, startPoint y: 434, endPoint x: 342, endPoint y: 430, distance: 40.7
click at [342, 430] on textarea at bounding box center [462, 218] width 379 height 449
drag, startPoint x: 367, startPoint y: 407, endPoint x: 326, endPoint y: 300, distance: 113.8
click at [326, 300] on textarea at bounding box center [462, 218] width 379 height 449
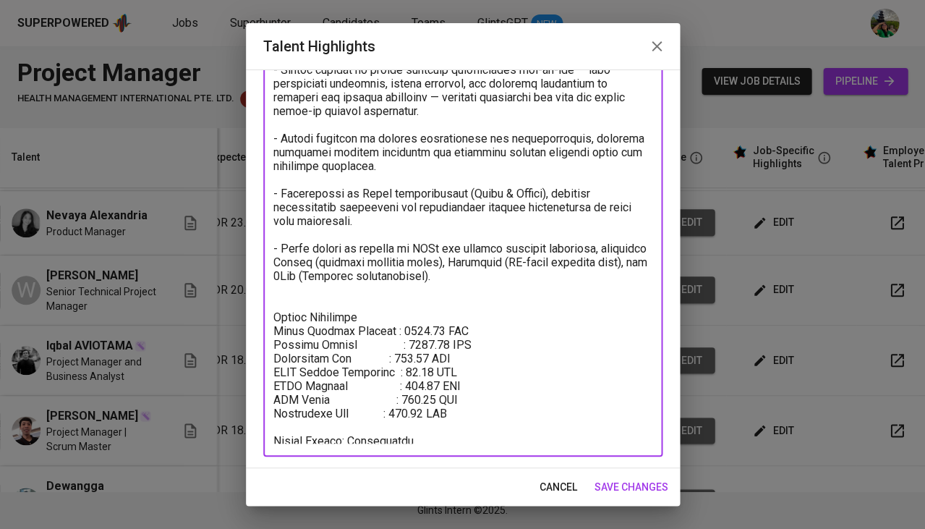
scroll to position [158, 0]
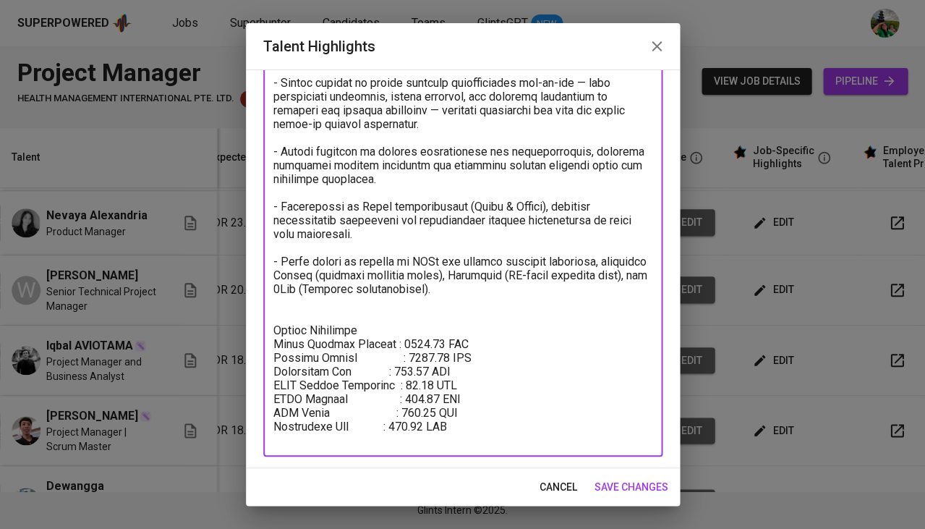
type textarea "Career Highlights - Over 4.5 years of professional experience in IT project man…"
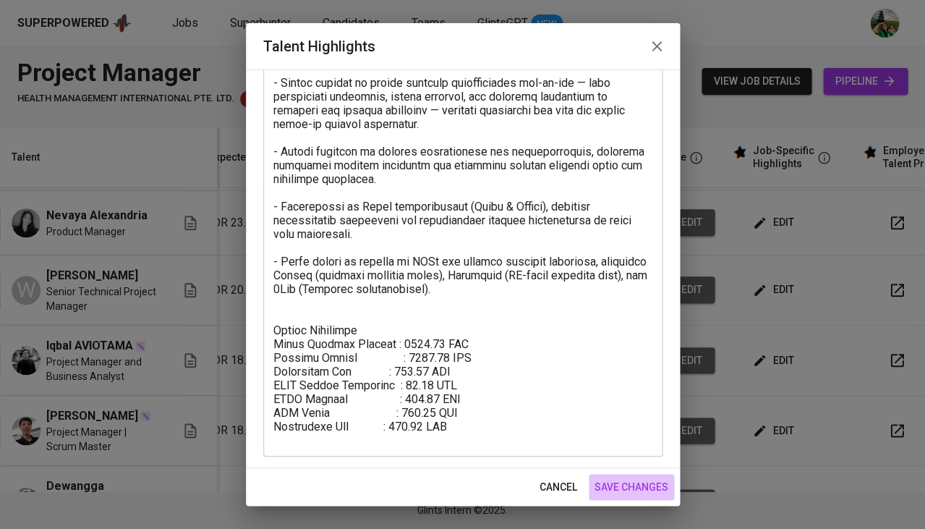
click at [637, 488] on span "save changes" at bounding box center [632, 487] width 74 height 18
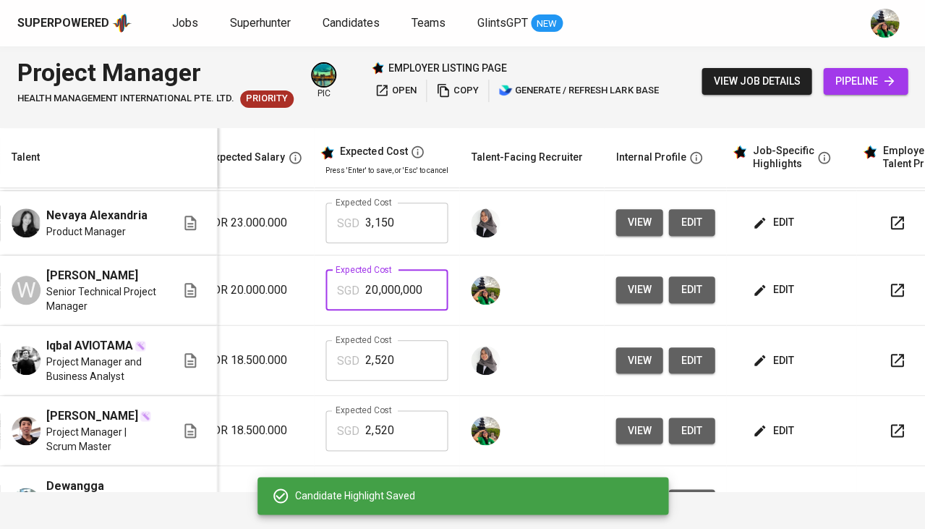
click at [386, 310] on input "20,000,000" at bounding box center [406, 290] width 82 height 41
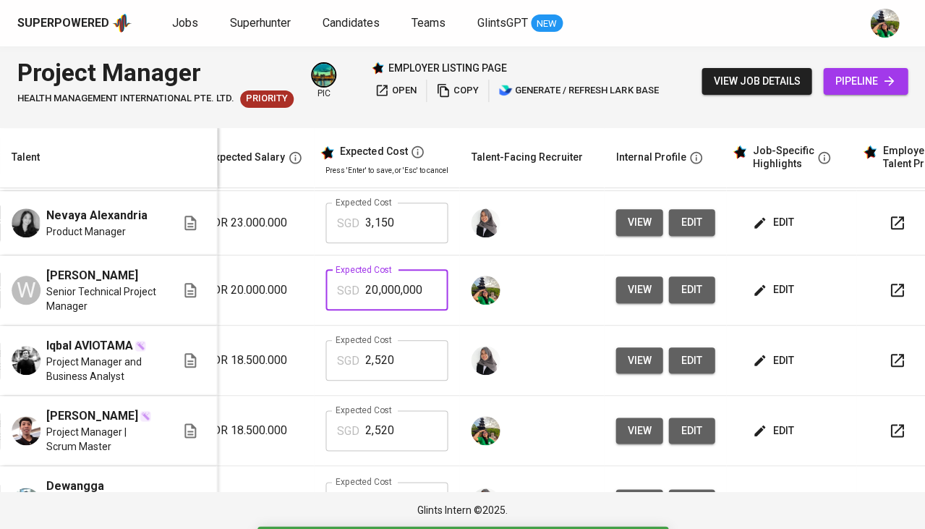
click at [386, 310] on input "20,000,000" at bounding box center [406, 290] width 82 height 41
type input "2,721"
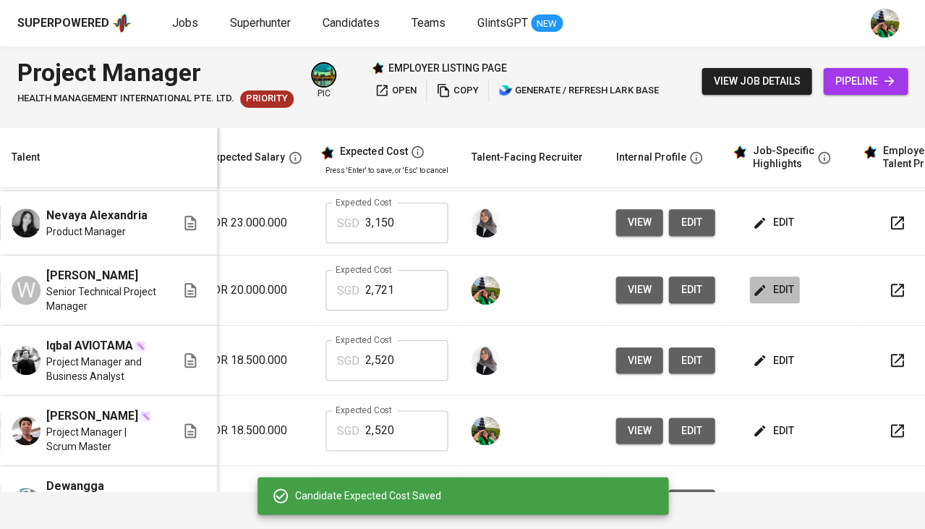
click at [762, 299] on span "edit" at bounding box center [774, 290] width 38 height 18
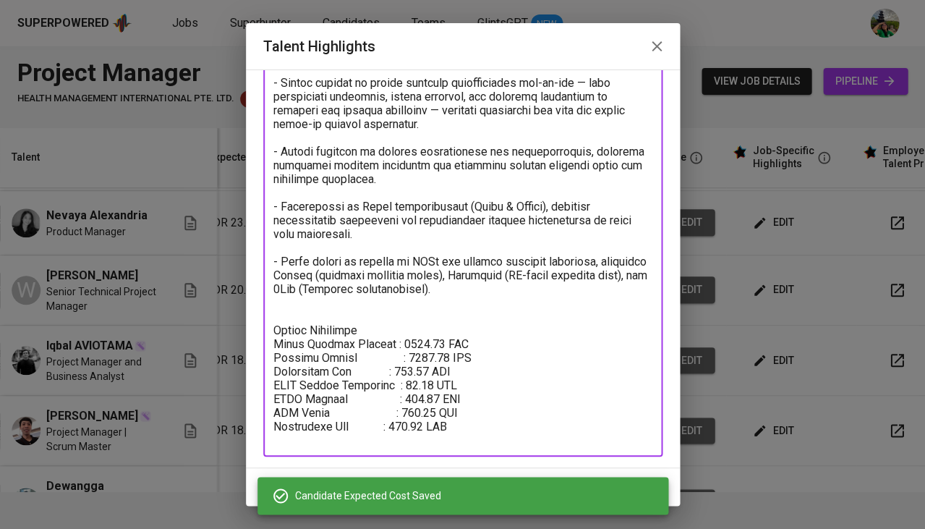
drag, startPoint x: 473, startPoint y: 409, endPoint x: 270, endPoint y: 310, distance: 225.8
click at [270, 310] on div "x Talent Highlights" at bounding box center [462, 224] width 399 height 463
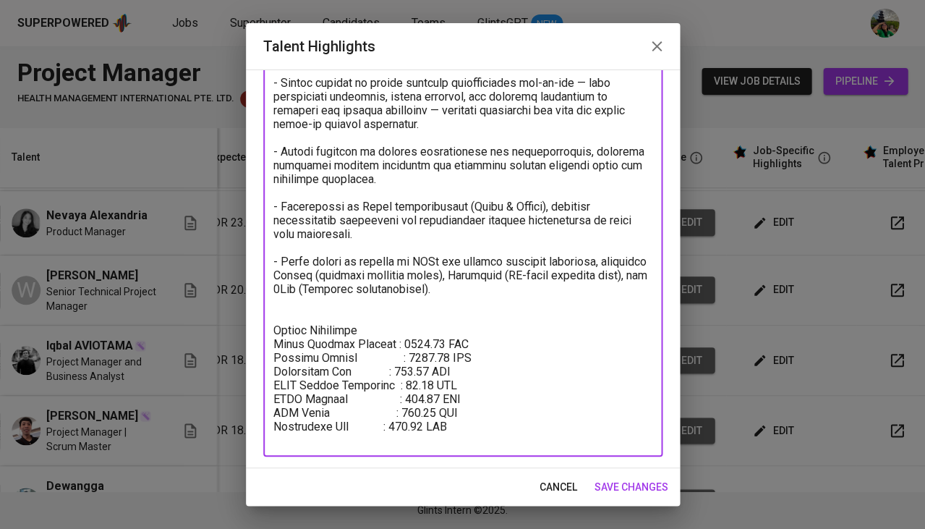
paste textarea "720.6 SGD Monthly Salary : 2000 SGD Employment Tax : 209.72 SGD BPJS Health Ins…"
click at [304, 295] on textarea at bounding box center [462, 231] width 379 height 449
type textarea "Career Highlights - Over 4.5 years of professional experience in IT project man…"
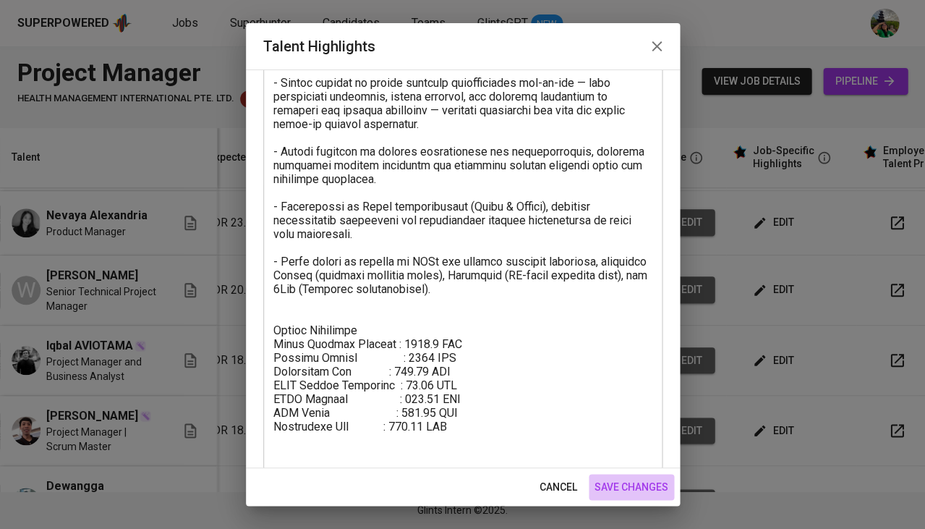
click at [649, 482] on span "save changes" at bounding box center [632, 487] width 74 height 18
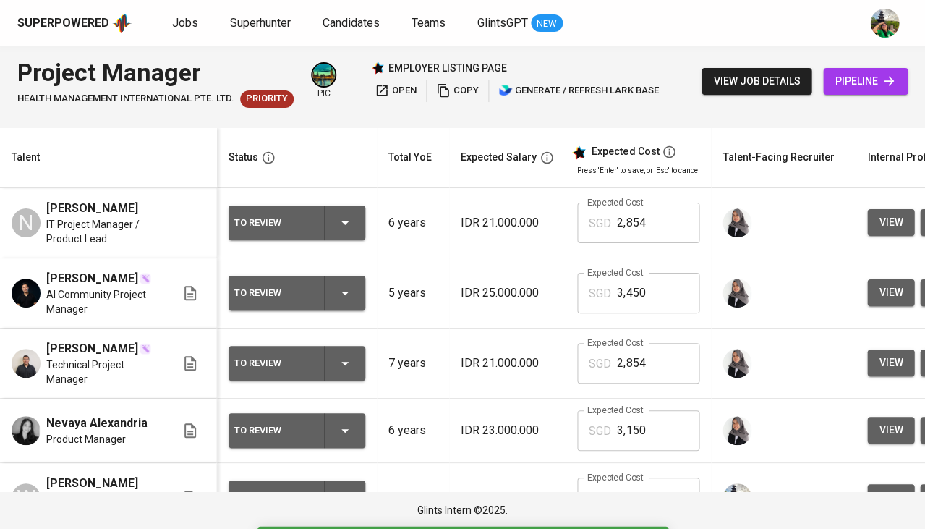
scroll to position [0, 0]
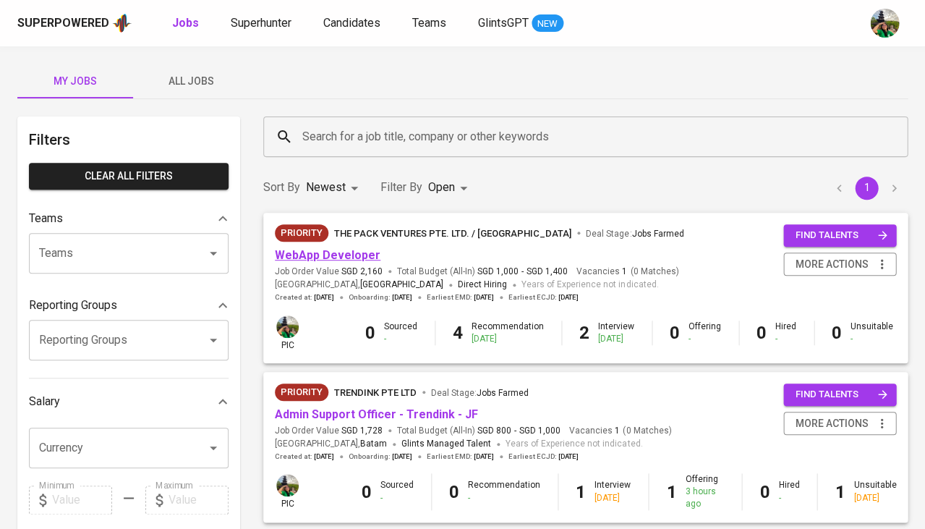
click at [308, 250] on link "WebApp Developer" at bounding box center [328, 255] width 106 height 14
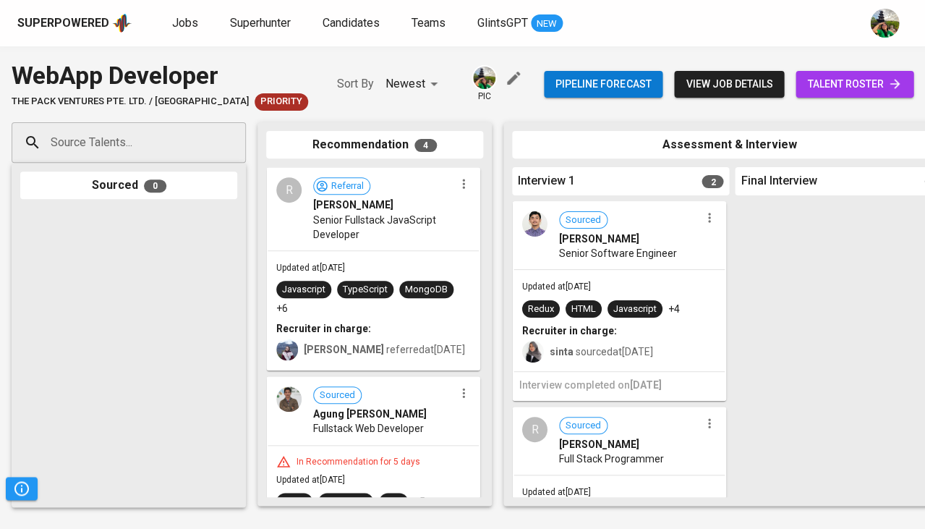
click at [860, 87] on span "talent roster" at bounding box center [854, 84] width 95 height 18
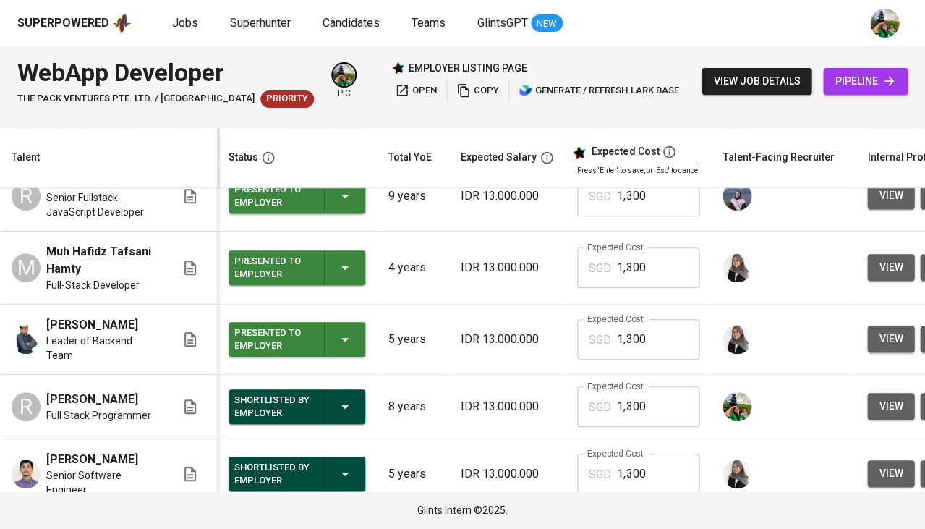
scroll to position [101, 0]
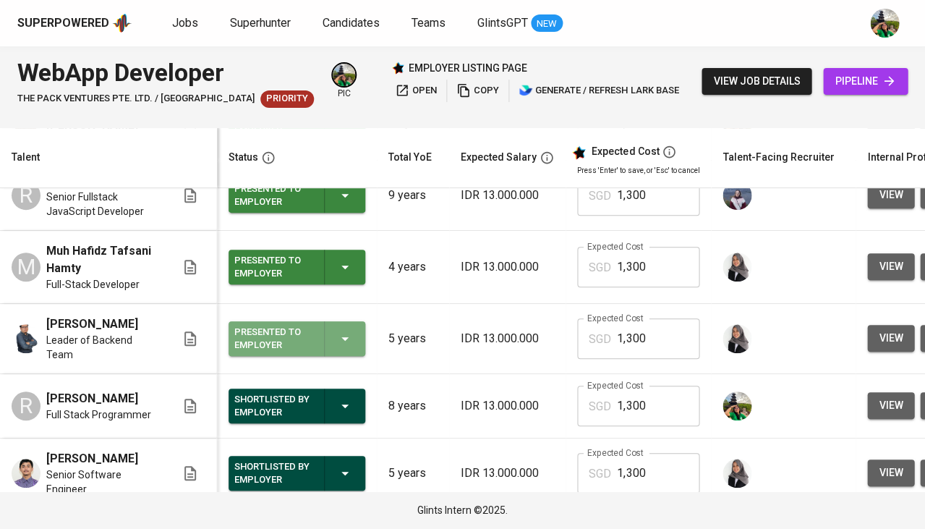
click at [342, 344] on icon "button" at bounding box center [344, 338] width 17 height 17
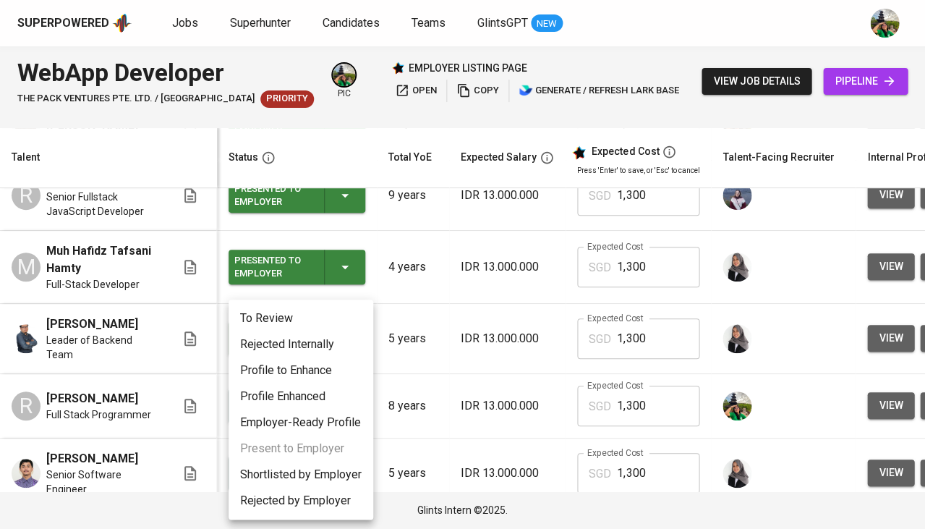
click at [289, 496] on li "Rejected by Employer" at bounding box center [301, 501] width 145 height 26
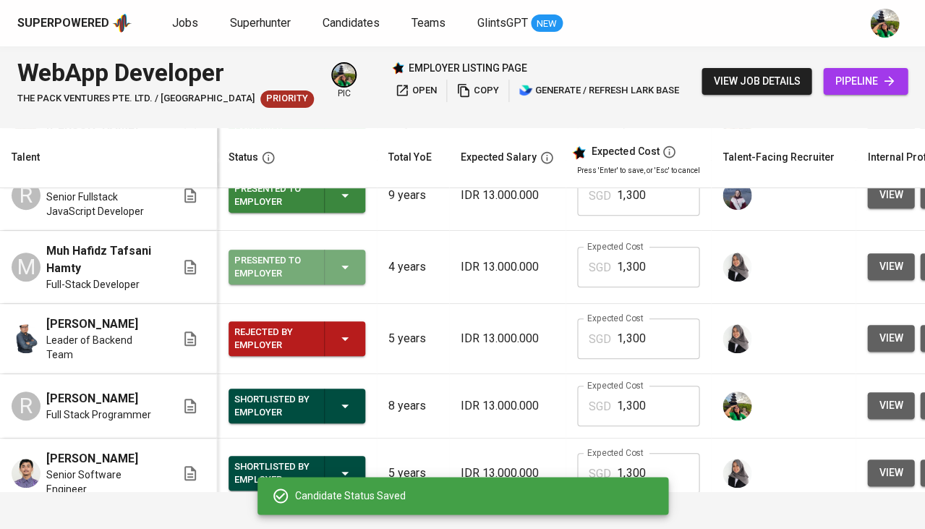
click at [336, 276] on icon "button" at bounding box center [344, 266] width 17 height 17
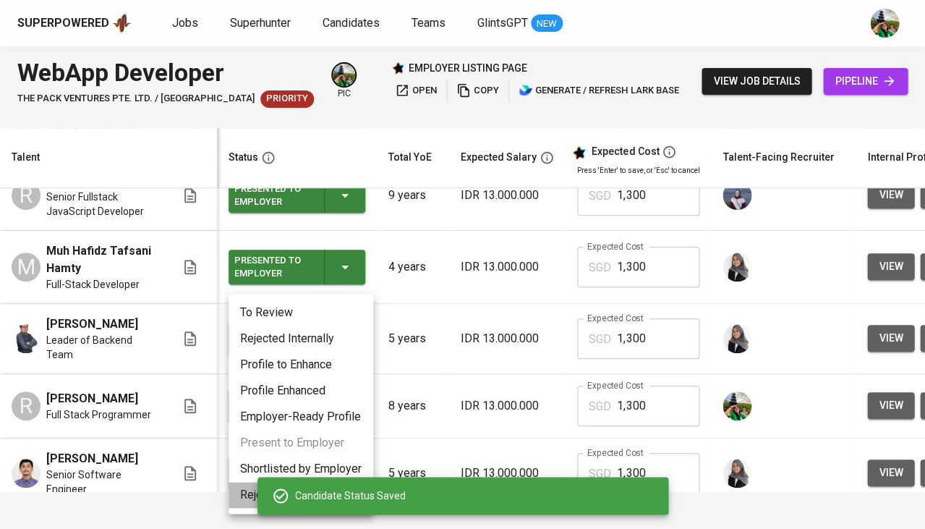
click at [250, 493] on li "Rejected by Employer" at bounding box center [301, 495] width 145 height 26
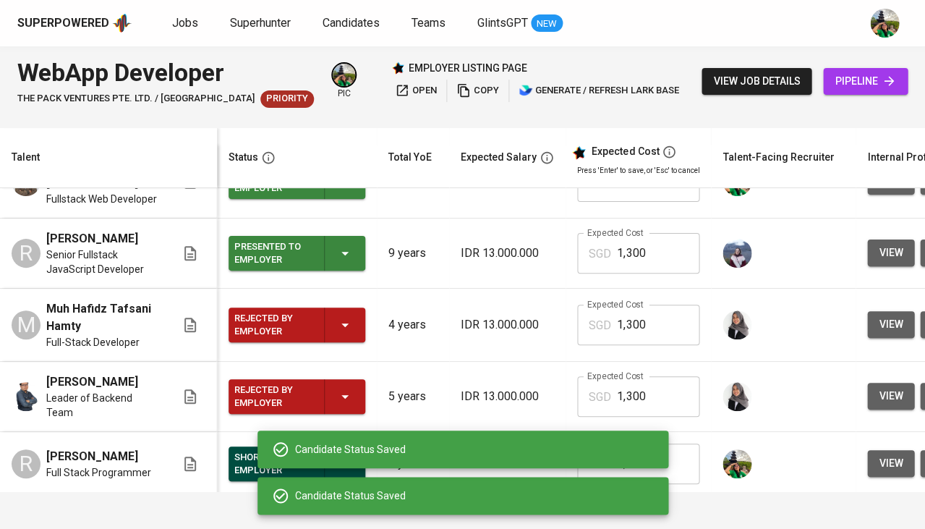
scroll to position [38, 0]
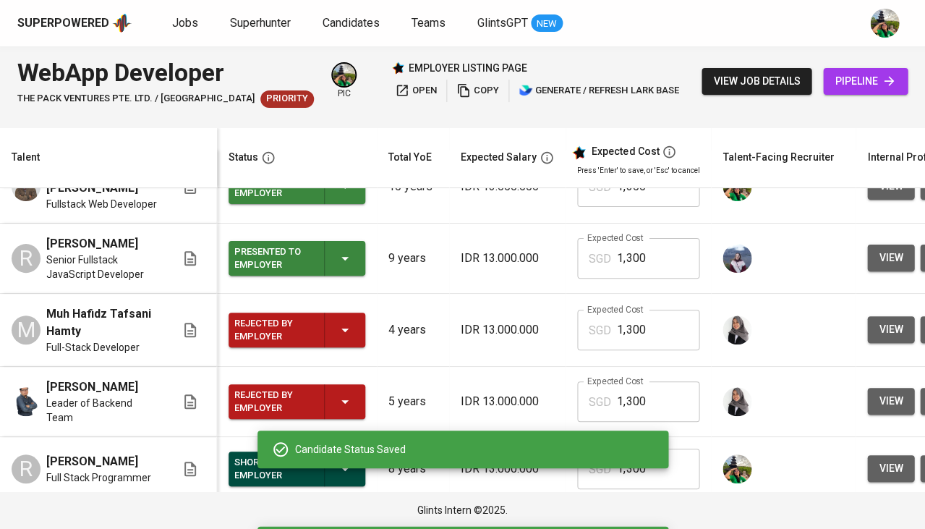
click at [338, 258] on icon "button" at bounding box center [344, 258] width 17 height 17
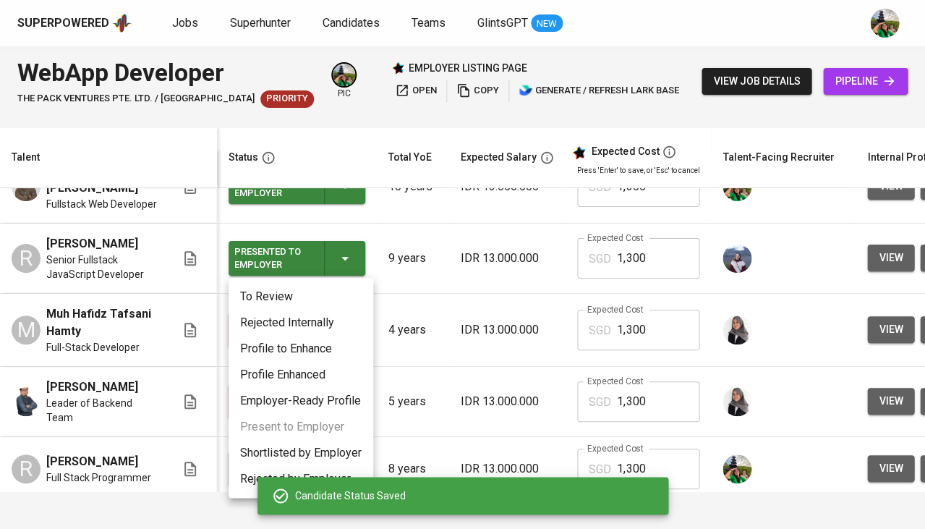
click at [256, 476] on li "Rejected by Employer" at bounding box center [301, 479] width 145 height 26
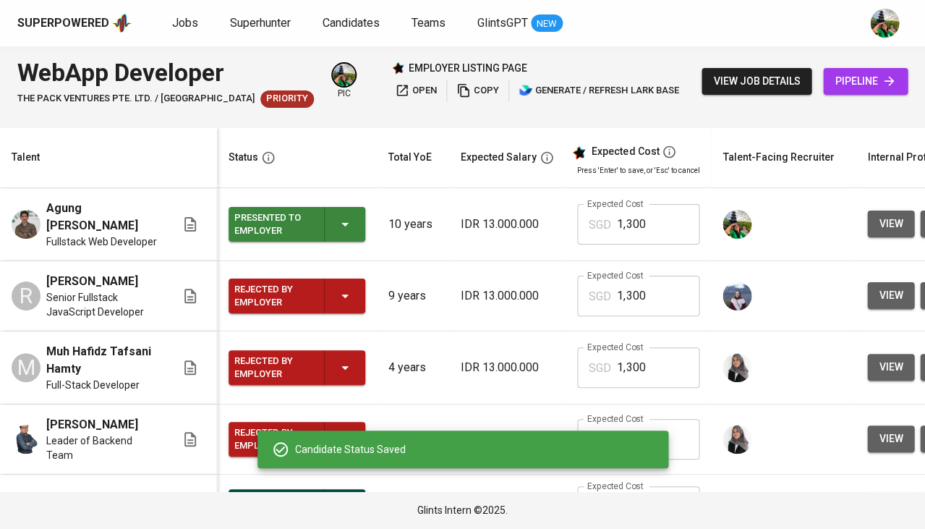
scroll to position [0, 0]
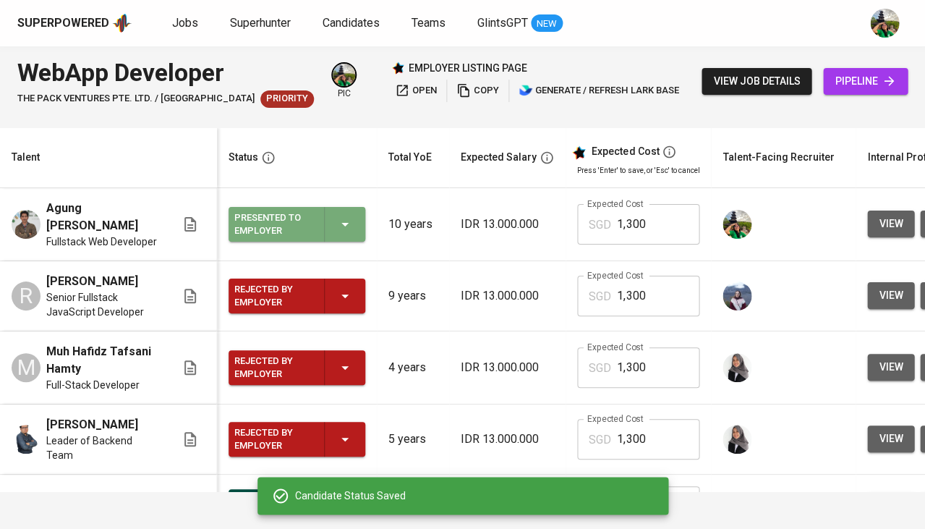
click at [334, 227] on div "Presented to Employer" at bounding box center [296, 224] width 125 height 35
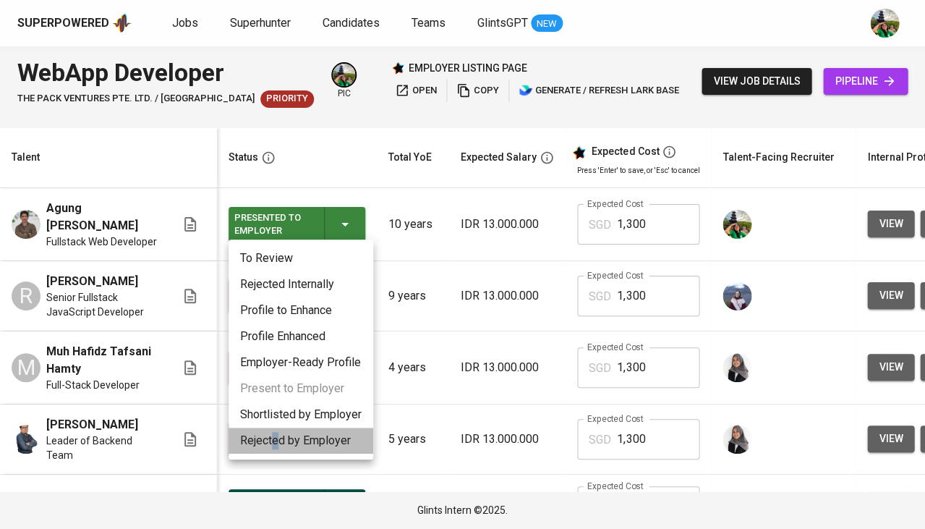
click at [275, 434] on li "Rejected by Employer" at bounding box center [301, 441] width 145 height 26
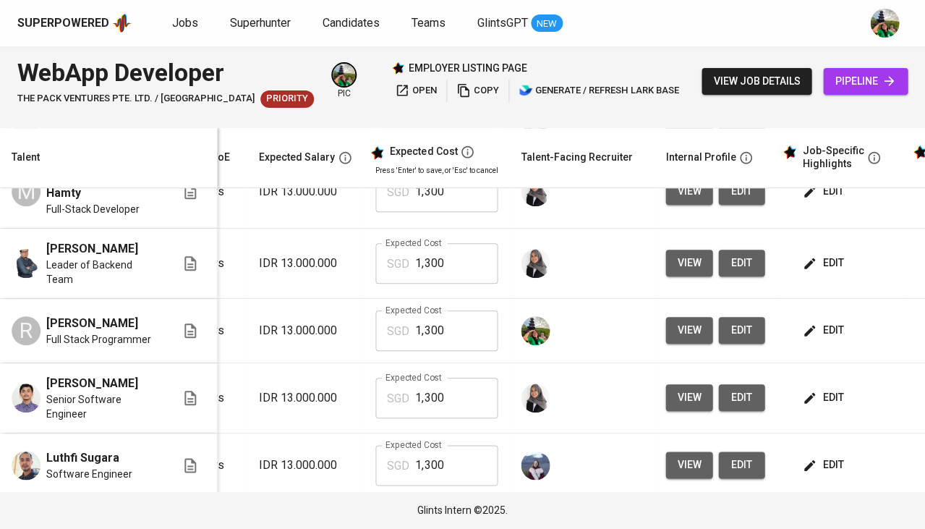
scroll to position [176, 260]
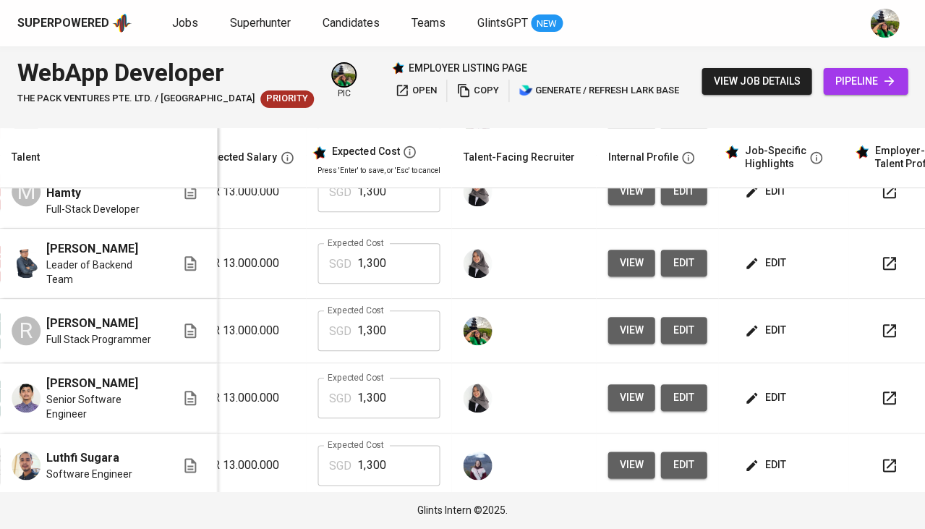
click at [769, 328] on span "edit" at bounding box center [766, 330] width 38 height 18
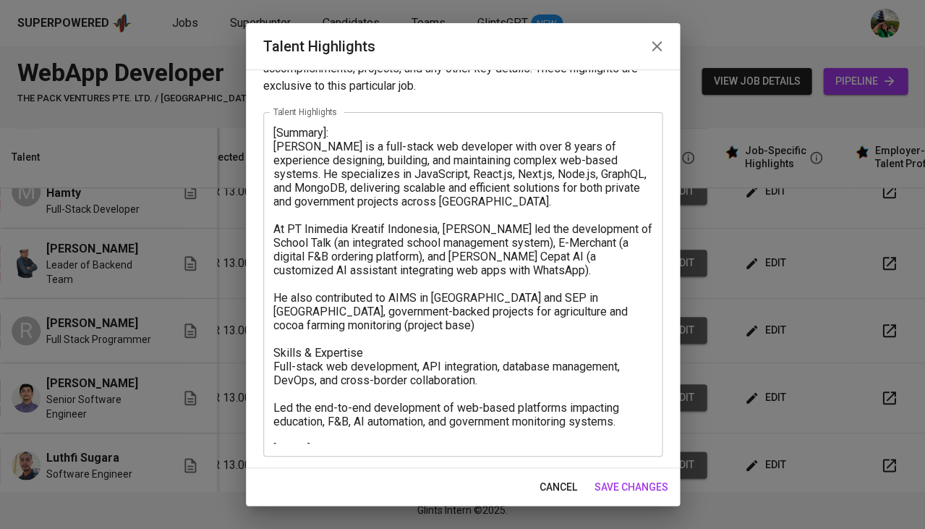
scroll to position [38, 0]
click at [547, 491] on span "cancel" at bounding box center [559, 487] width 38 height 18
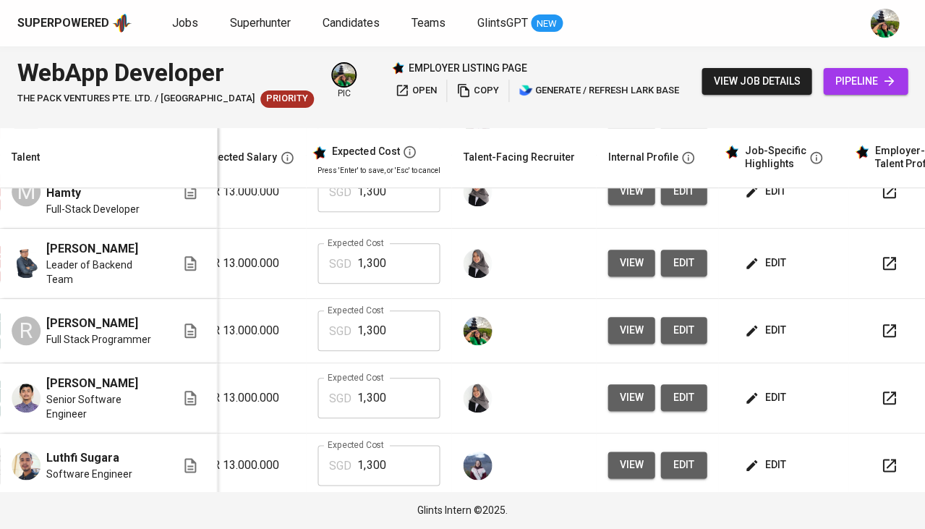
click at [612, 334] on button "view" at bounding box center [631, 330] width 47 height 27
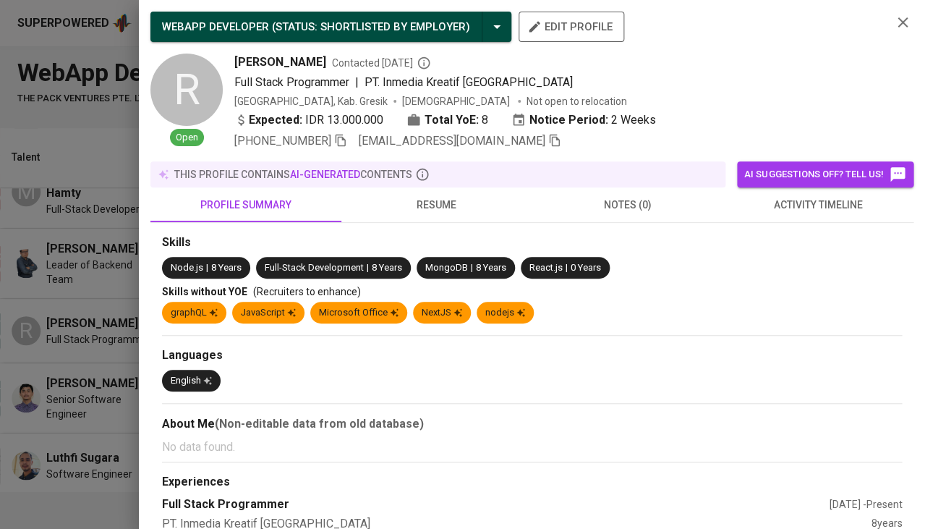
click at [462, 196] on span "resume" at bounding box center [437, 205] width 174 height 18
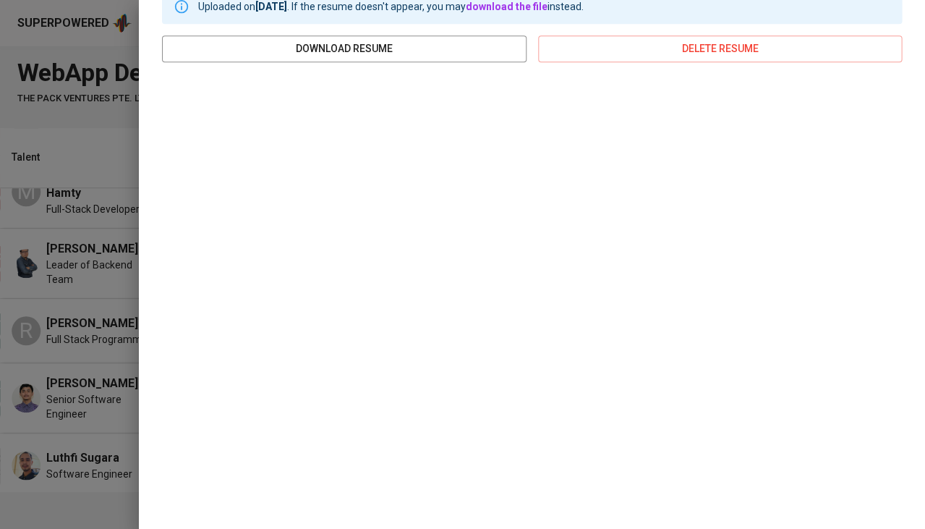
scroll to position [245, 0]
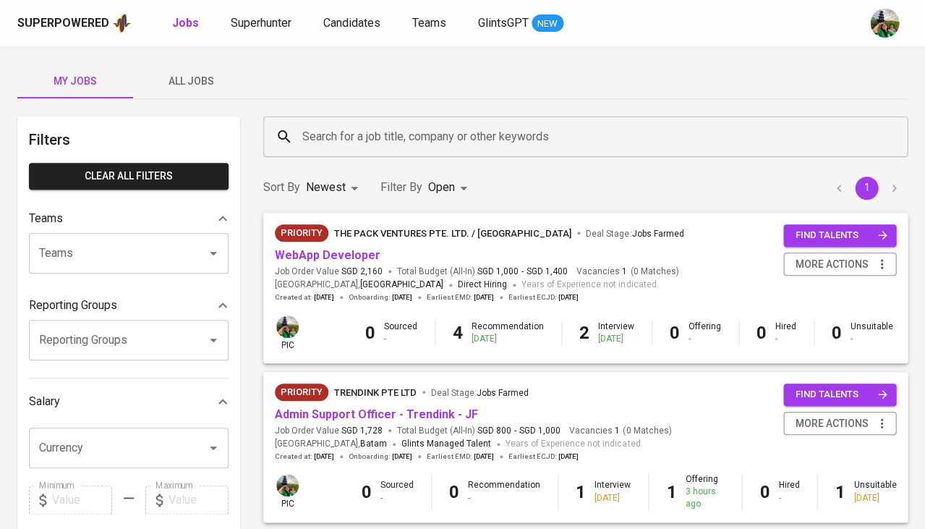
click at [197, 75] on span "All Jobs" at bounding box center [191, 81] width 98 height 18
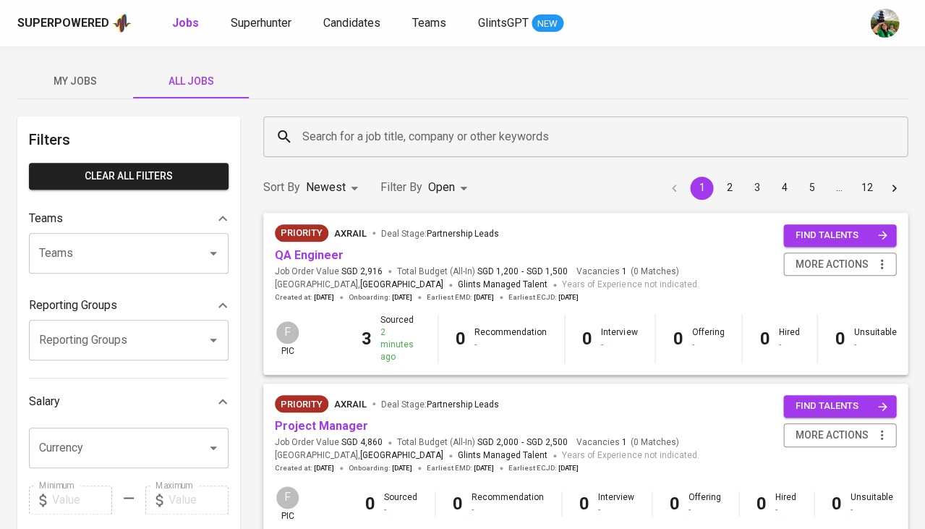
drag, startPoint x: 50, startPoint y: 281, endPoint x: 63, endPoint y: 265, distance: 20.6
click at [50, 279] on div "Filters Clear All filters Teams Teams Teams Reporting Groups Reporting Groups R…" at bounding box center [128, 524] width 223 height 816
click at [67, 260] on input "Teams" at bounding box center [108, 252] width 146 height 27
type input "bandi"
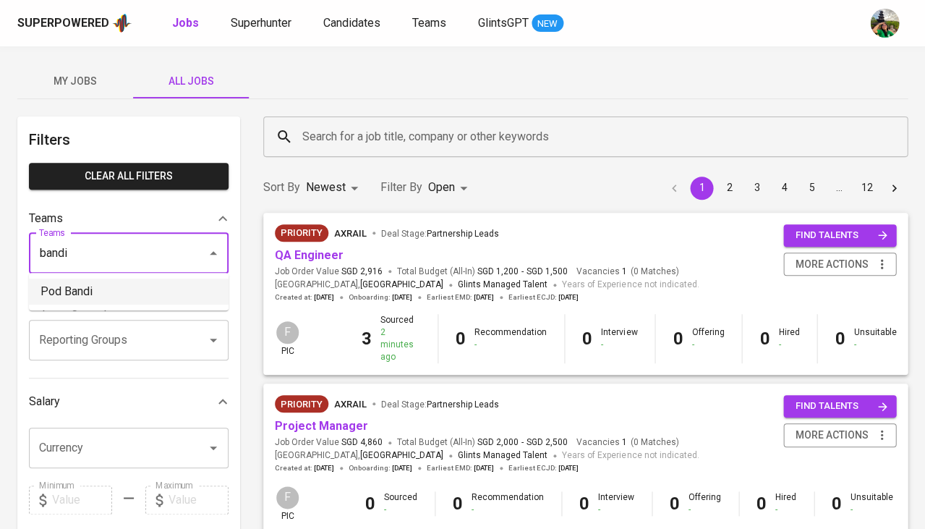
click at [185, 292] on li "Pod Bandi" at bounding box center [129, 292] width 200 height 26
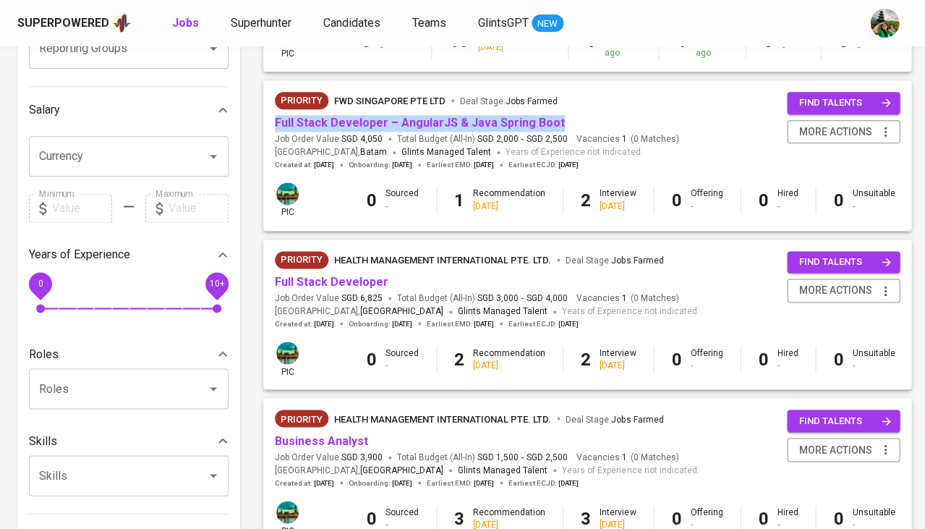
scroll to position [313, 0]
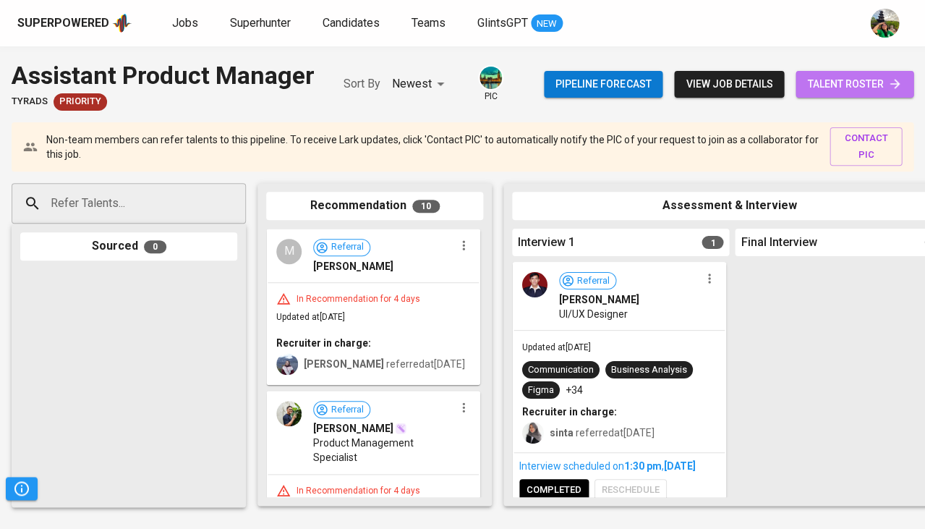
click at [866, 80] on span "talent roster" at bounding box center [854, 84] width 95 height 18
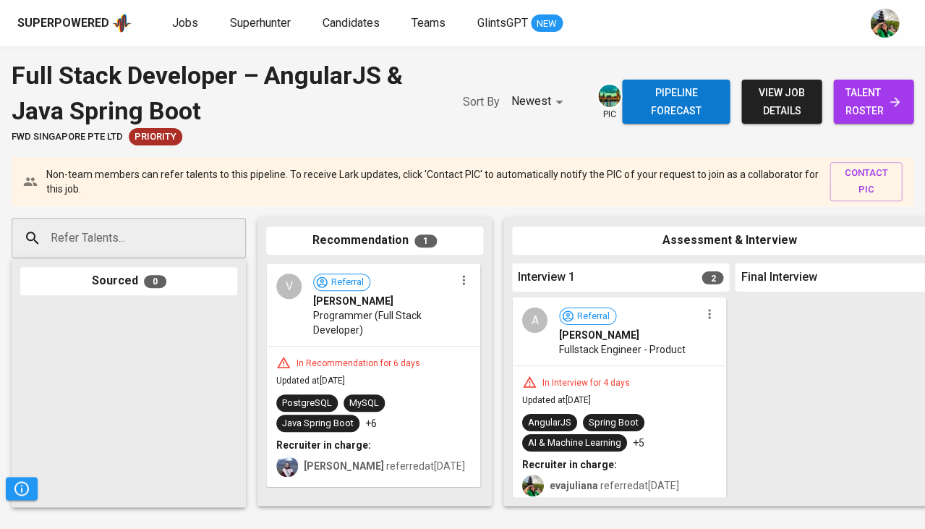
click at [884, 100] on span "talent roster" at bounding box center [873, 101] width 57 height 35
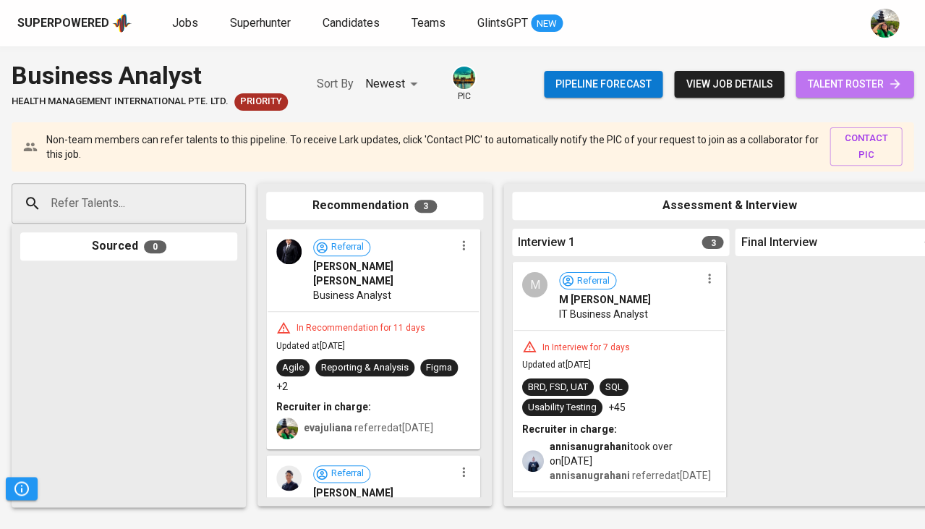
click at [845, 76] on span "talent roster" at bounding box center [854, 84] width 95 height 18
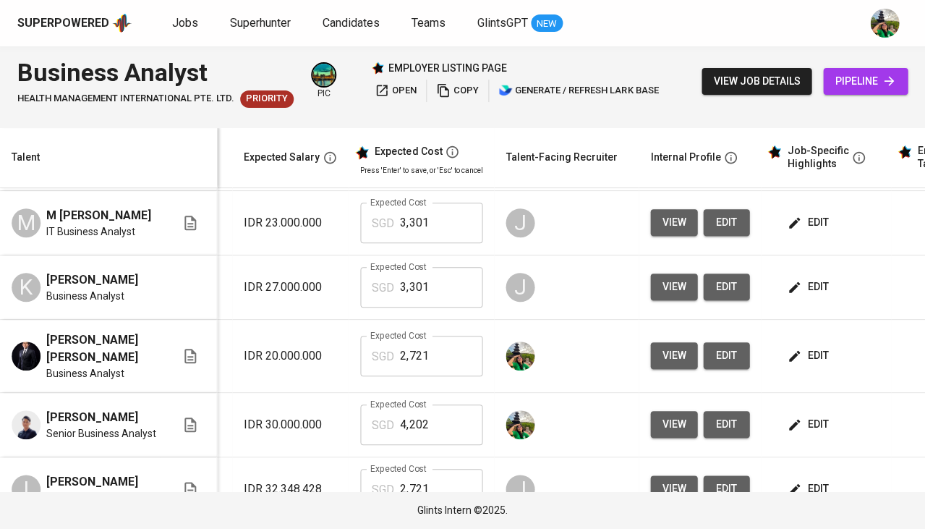
scroll to position [0, 268]
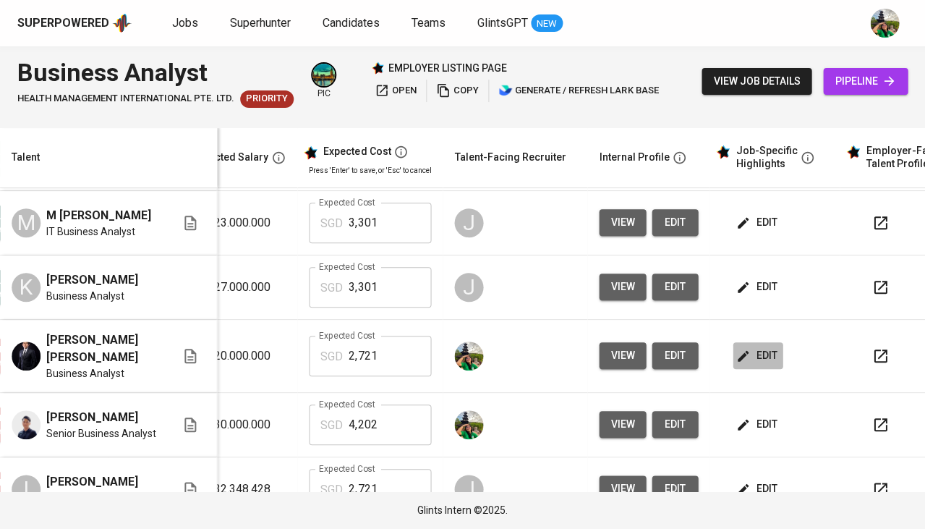
click at [770, 357] on button "edit" at bounding box center [758, 355] width 50 height 27
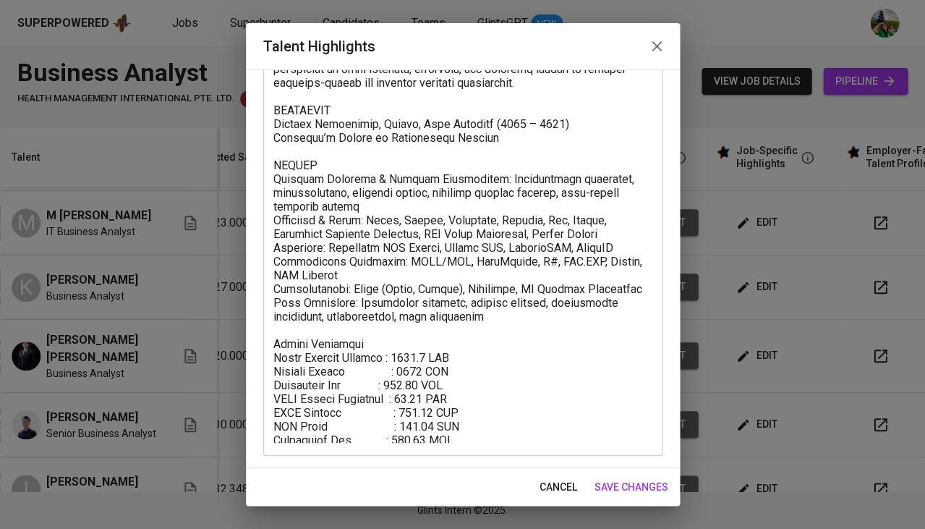
scroll to position [171, 0]
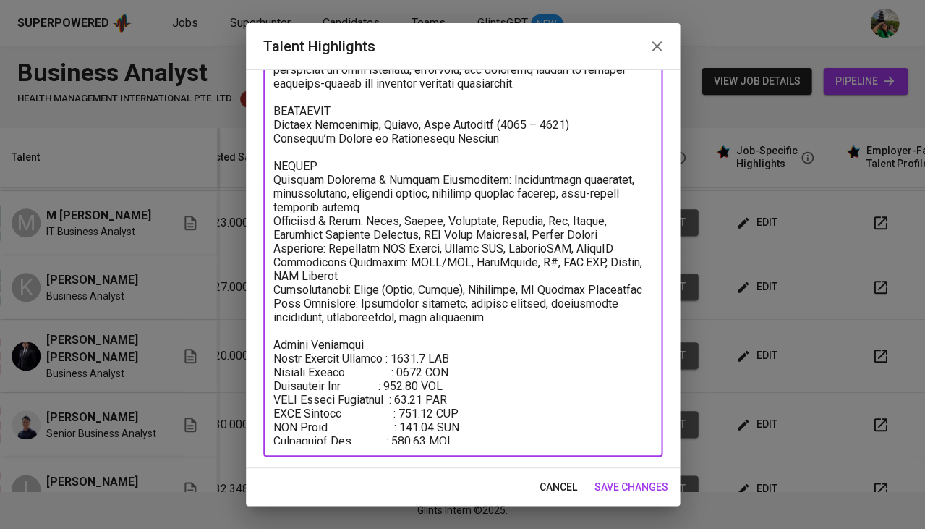
drag, startPoint x: 492, startPoint y: 435, endPoint x: 270, endPoint y: 328, distance: 246.5
click at [270, 328] on div "x Talent Highlights" at bounding box center [462, 218] width 399 height 476
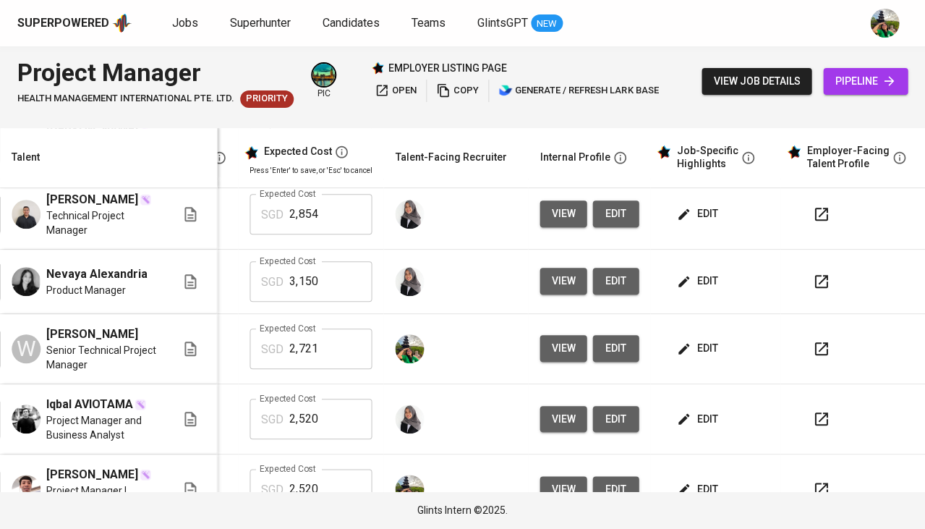
scroll to position [149, 333]
click at [676, 356] on icon "button" at bounding box center [683, 348] width 14 height 14
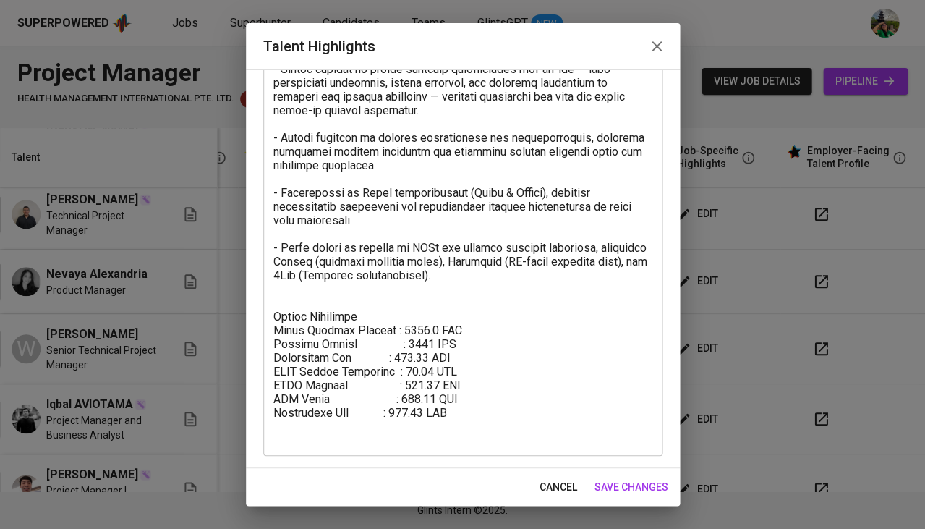
scroll to position [171, 0]
click at [563, 485] on span "cancel" at bounding box center [559, 487] width 38 height 18
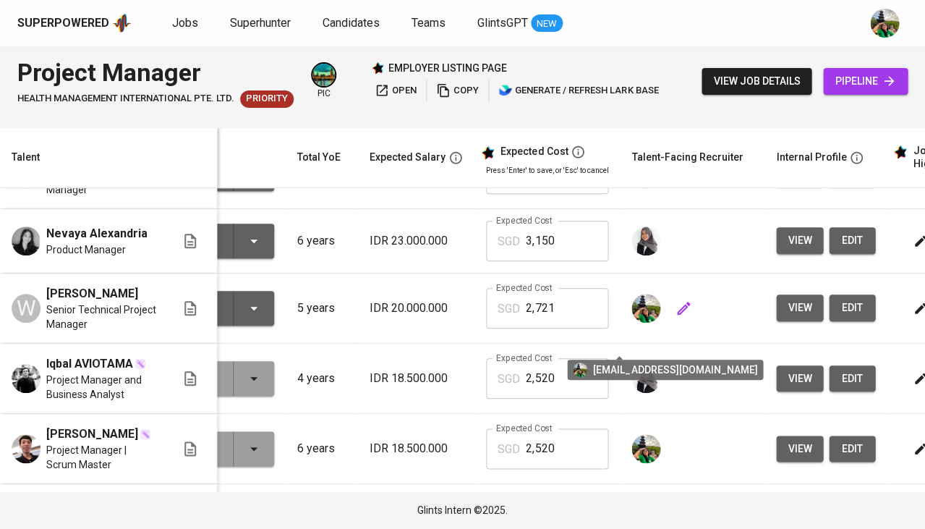
scroll to position [190, 129]
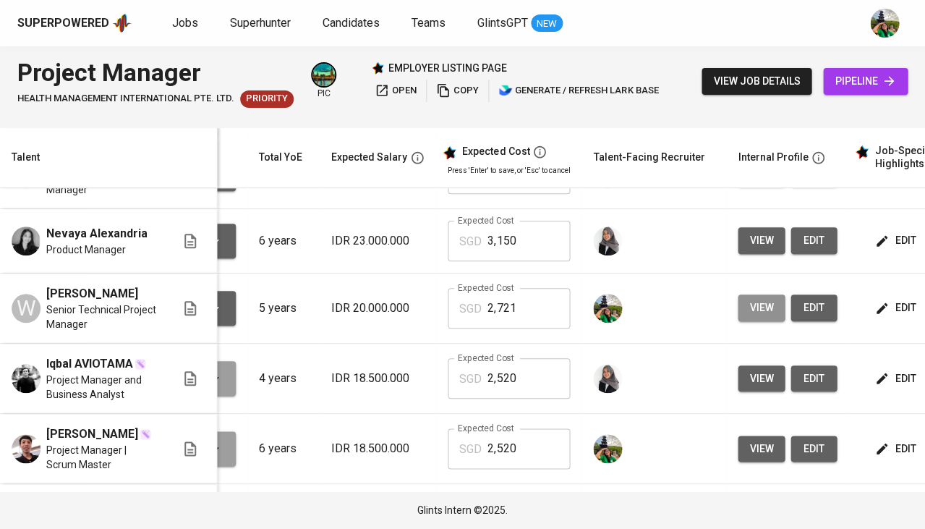
click at [760, 317] on span "view" at bounding box center [761, 308] width 24 height 18
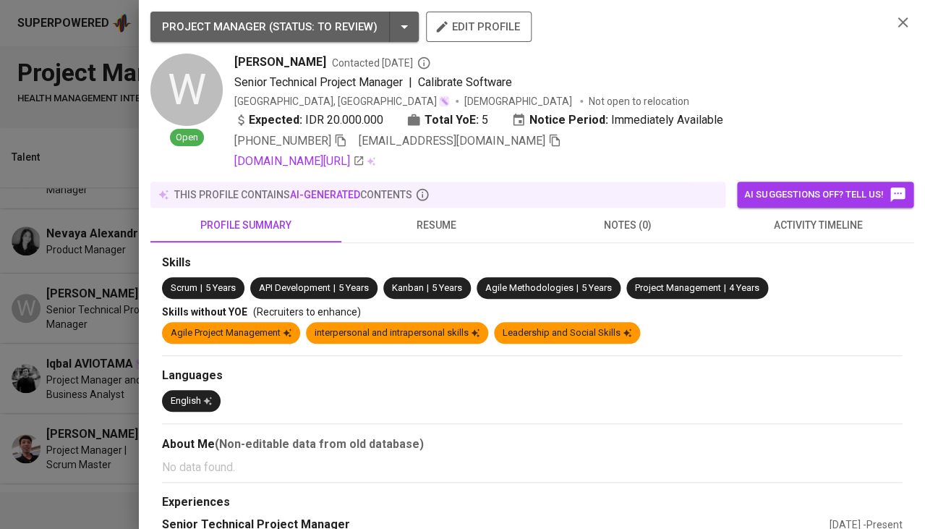
click at [550, 140] on icon "button" at bounding box center [555, 141] width 10 height 12
click at [9, 268] on div at bounding box center [462, 264] width 925 height 529
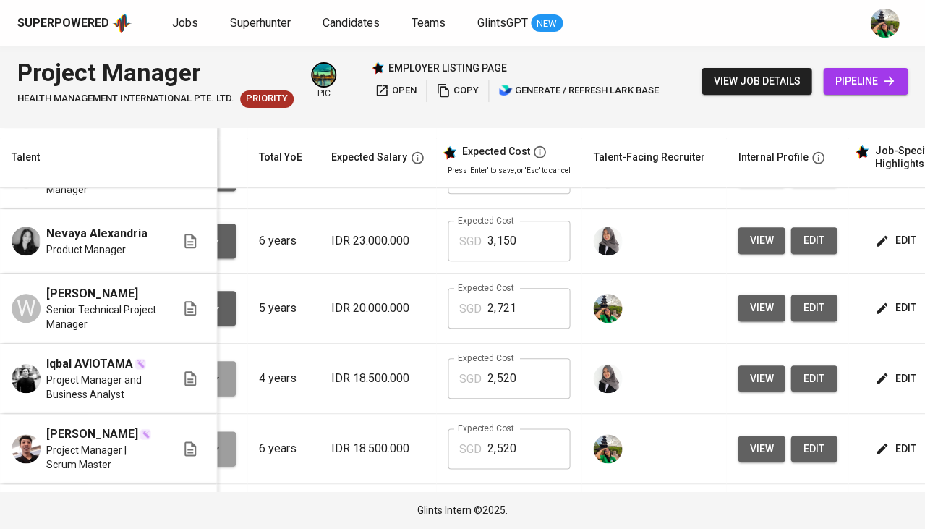
click at [872, 87] on span "pipeline" at bounding box center [865, 81] width 61 height 18
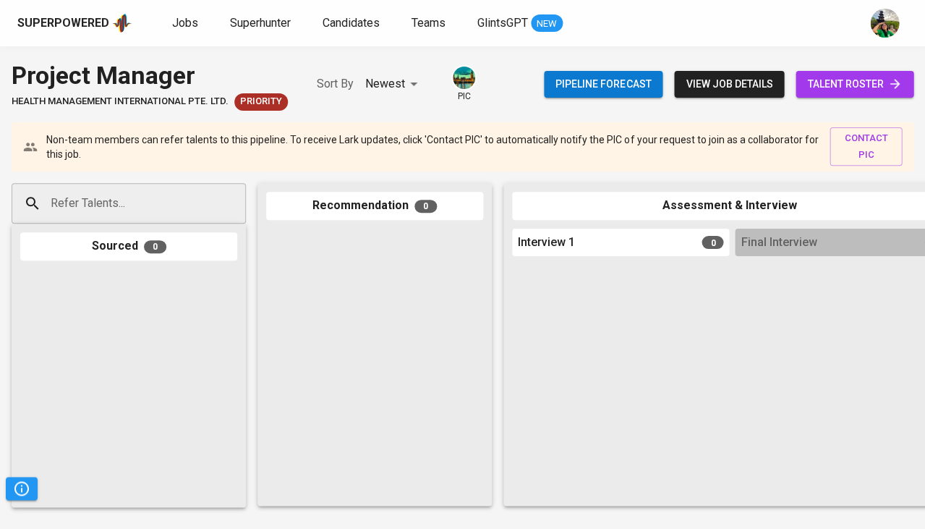
click at [193, 192] on input "Refer Talents..." at bounding box center [123, 203] width 152 height 27
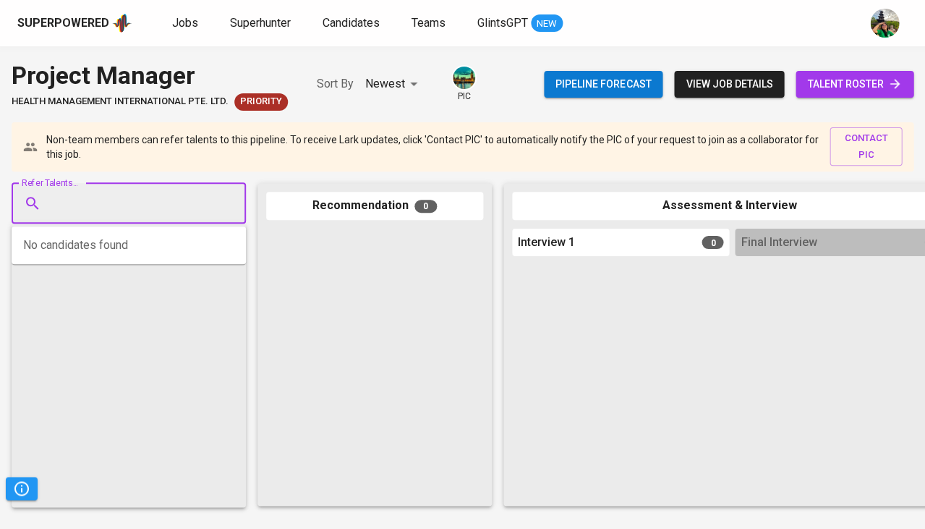
paste input "wishnuwijaya8@gmail.com"
type input "wishnuwijaya8@gmail.com"
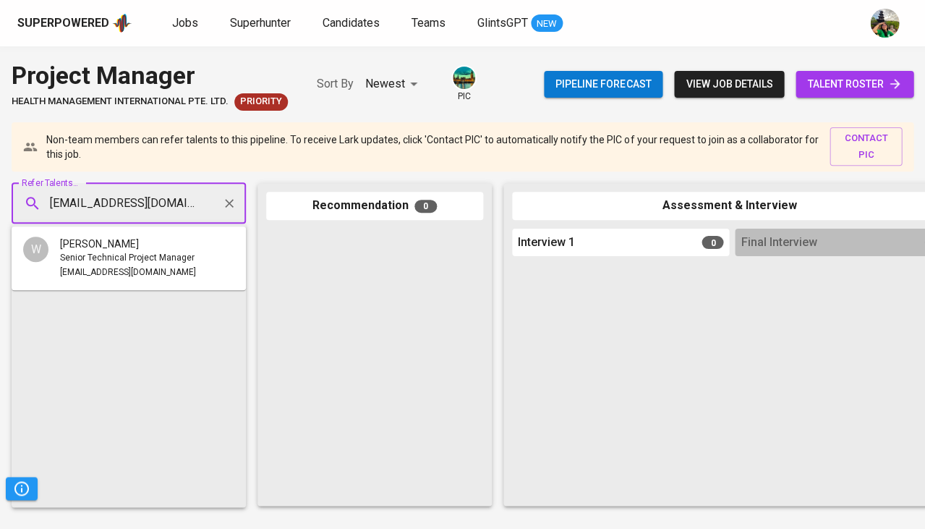
click at [131, 268] on span "wishnuwijaya8@gmail.com" at bounding box center [128, 272] width 136 height 14
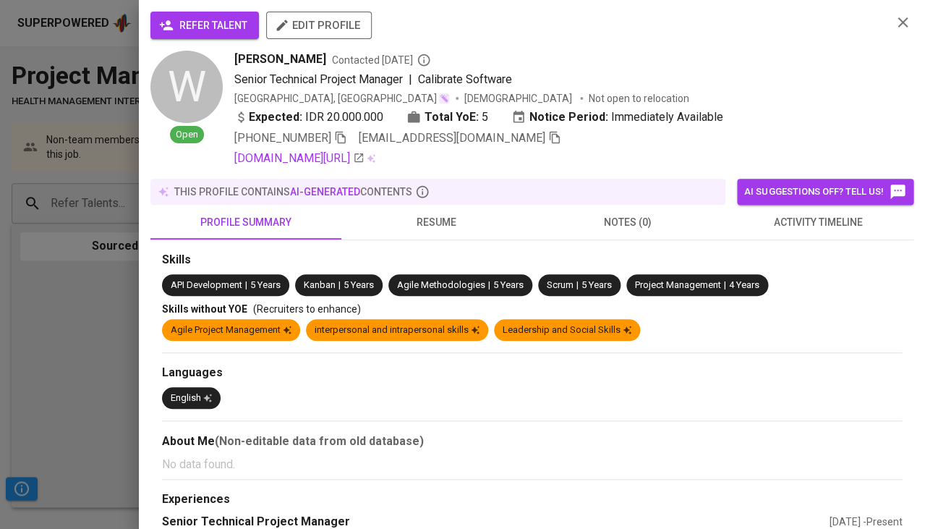
click at [212, 17] on span "refer talent" at bounding box center [204, 26] width 85 height 18
